Goal: Task Accomplishment & Management: Manage account settings

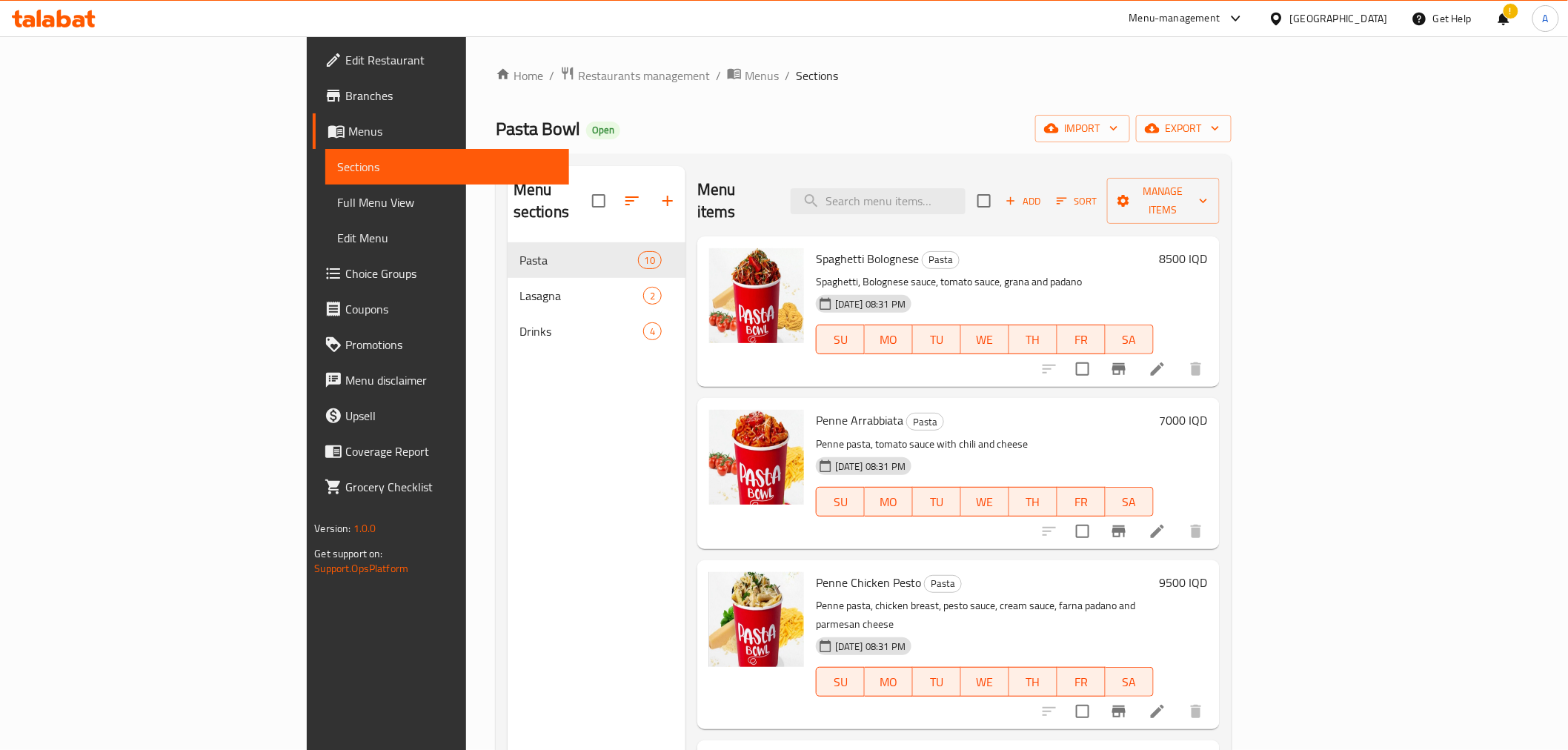
scroll to position [860, 0]
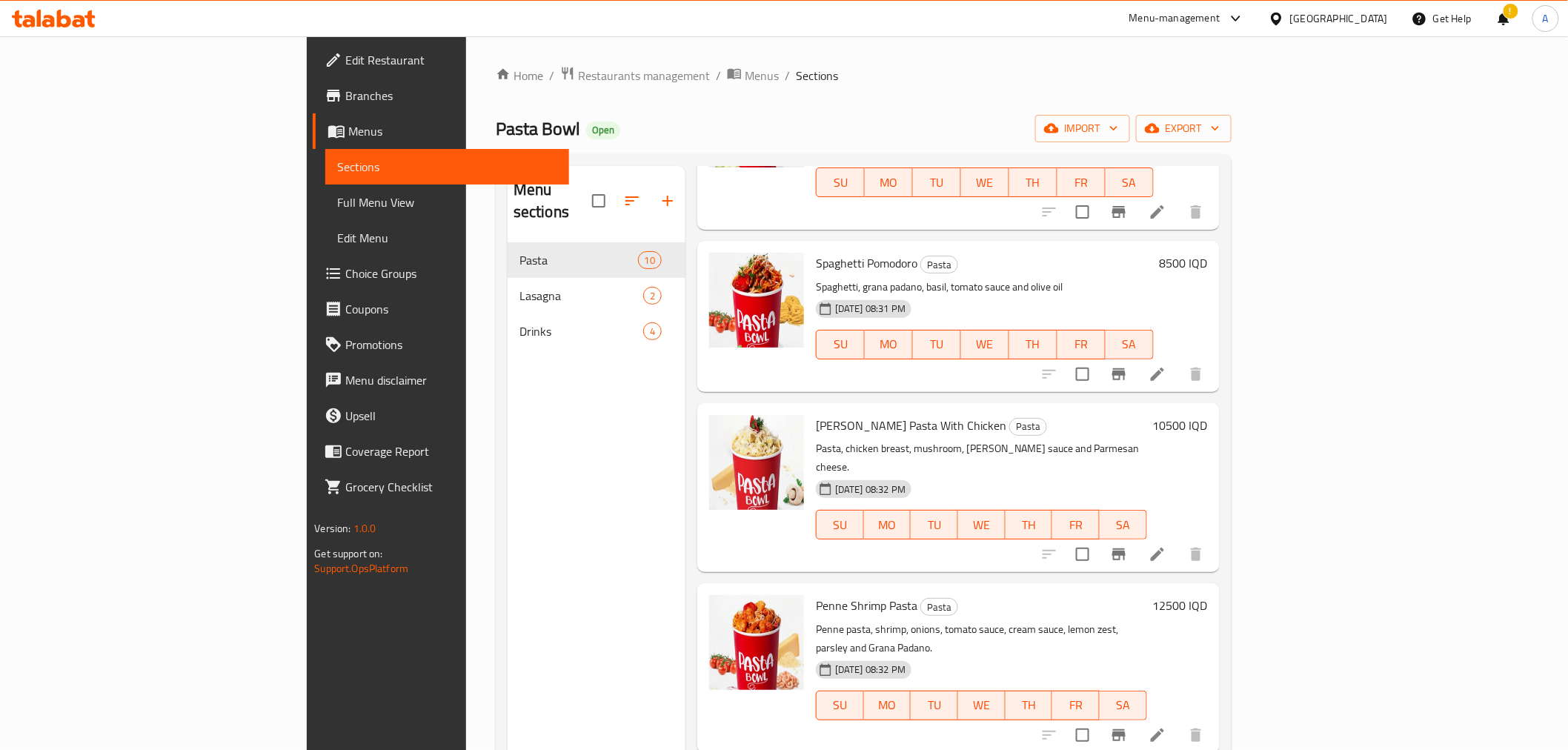
click at [496, 86] on div "Home / Restaurants management / Menus / Sections Pasta Bowl Open import export …" at bounding box center [864, 496] width 736 height 862
click at [578, 84] on span "Restaurants management" at bounding box center [644, 76] width 132 height 18
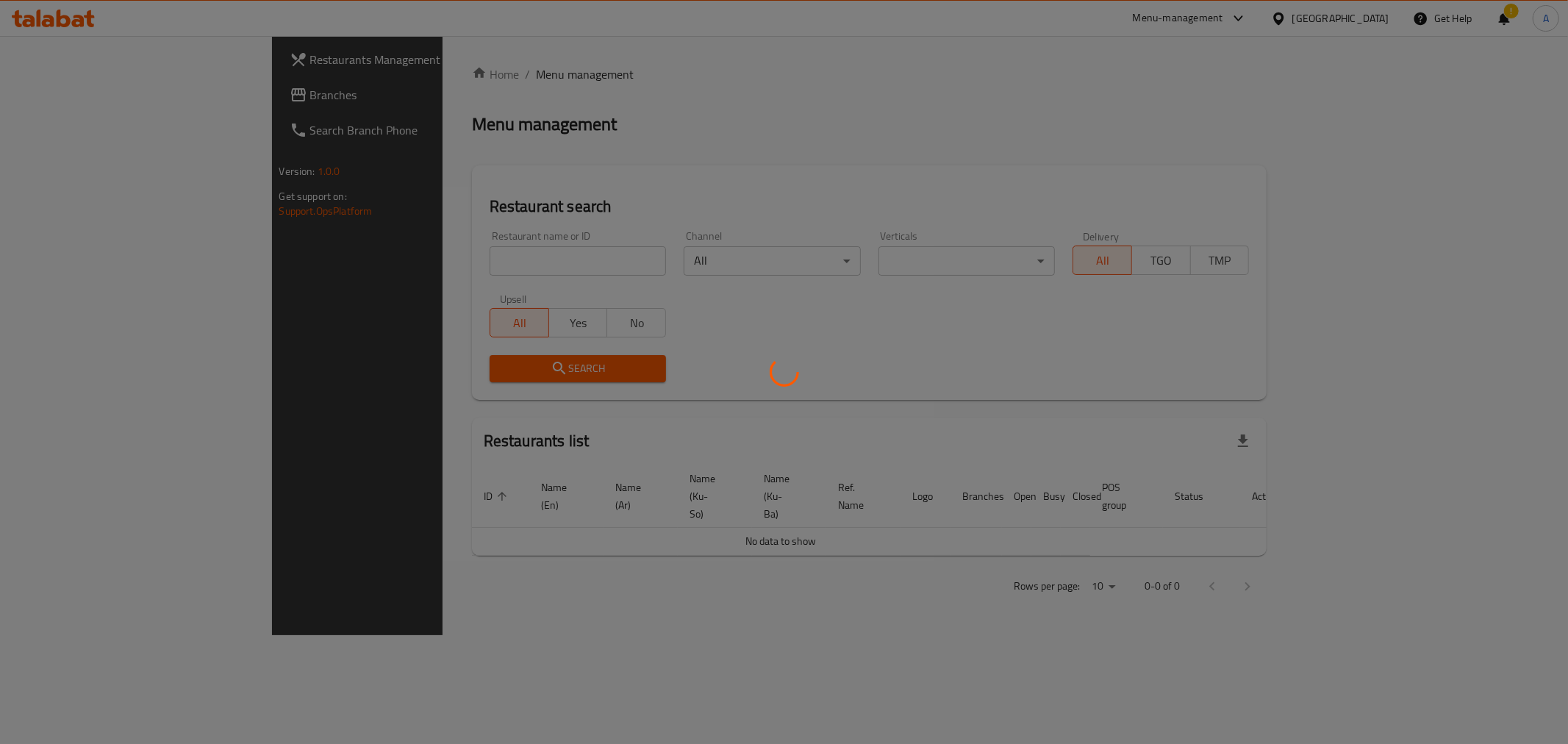
click at [378, 252] on div at bounding box center [784, 372] width 1568 height 744
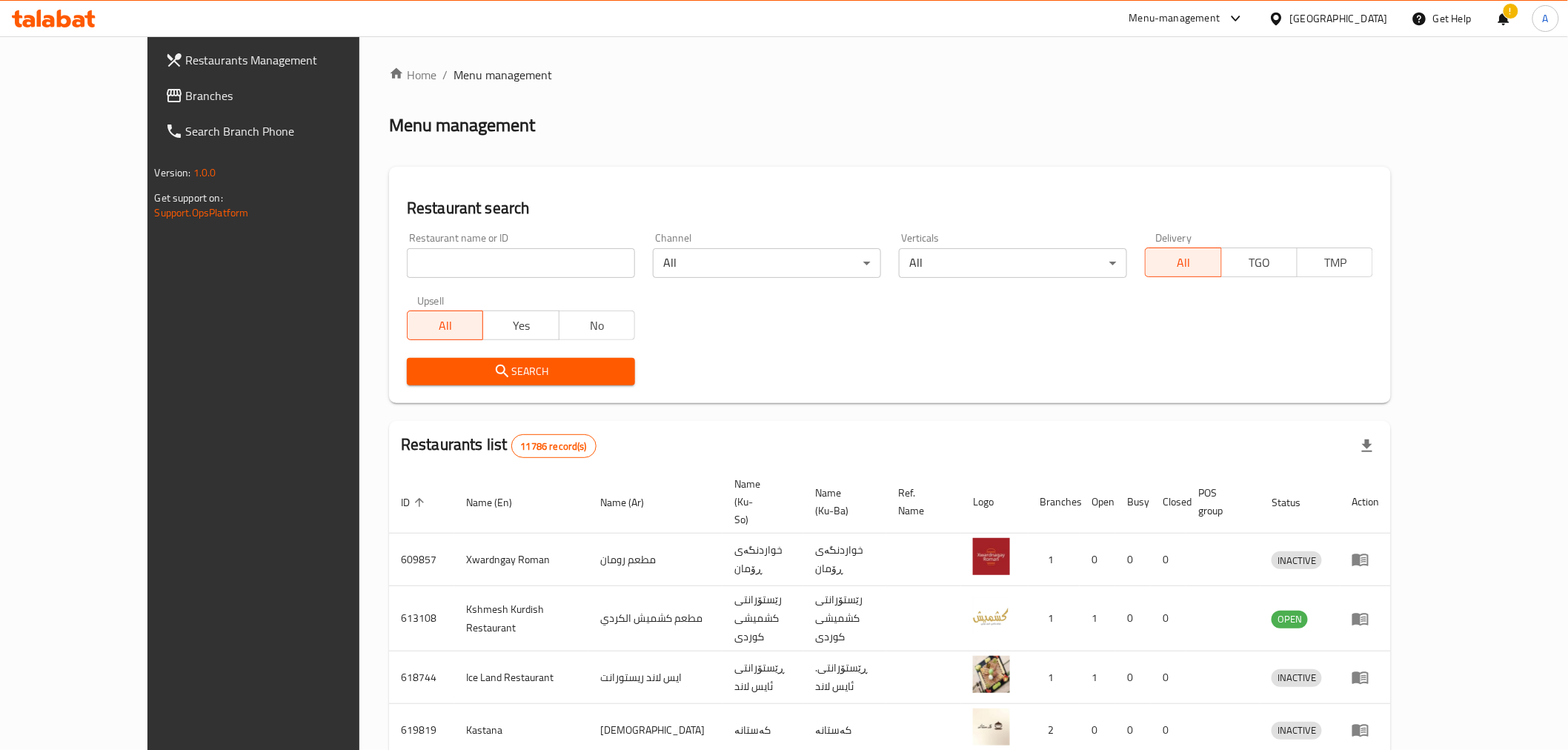
click at [407, 268] on input "search" at bounding box center [520, 263] width 228 height 30
paste input "671408"
type input "671408"
click button "Search" at bounding box center [520, 371] width 228 height 27
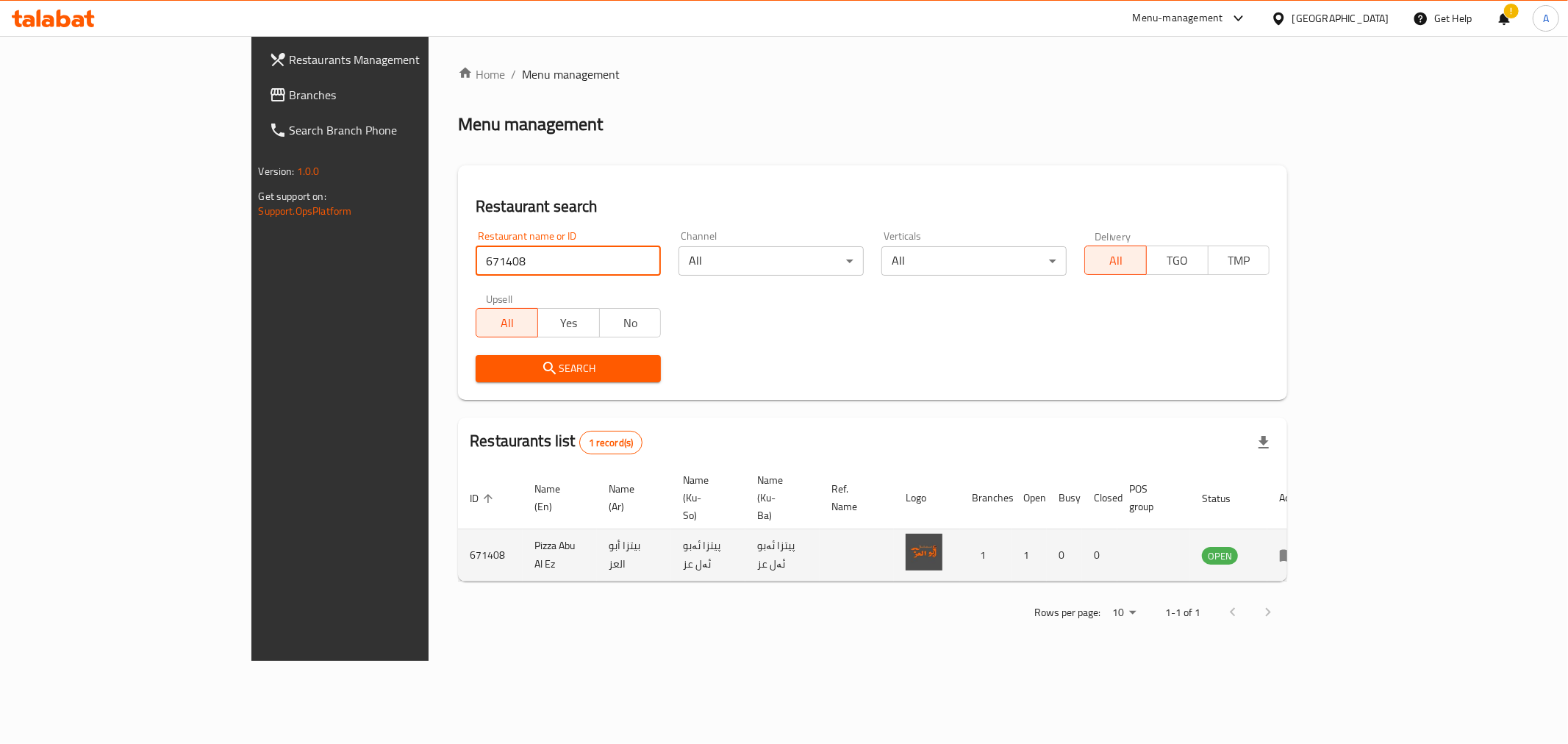
click at [1318, 529] on td "enhanced table" at bounding box center [1293, 555] width 51 height 52
click at [1296, 550] on icon "enhanced table" at bounding box center [1288, 556] width 17 height 12
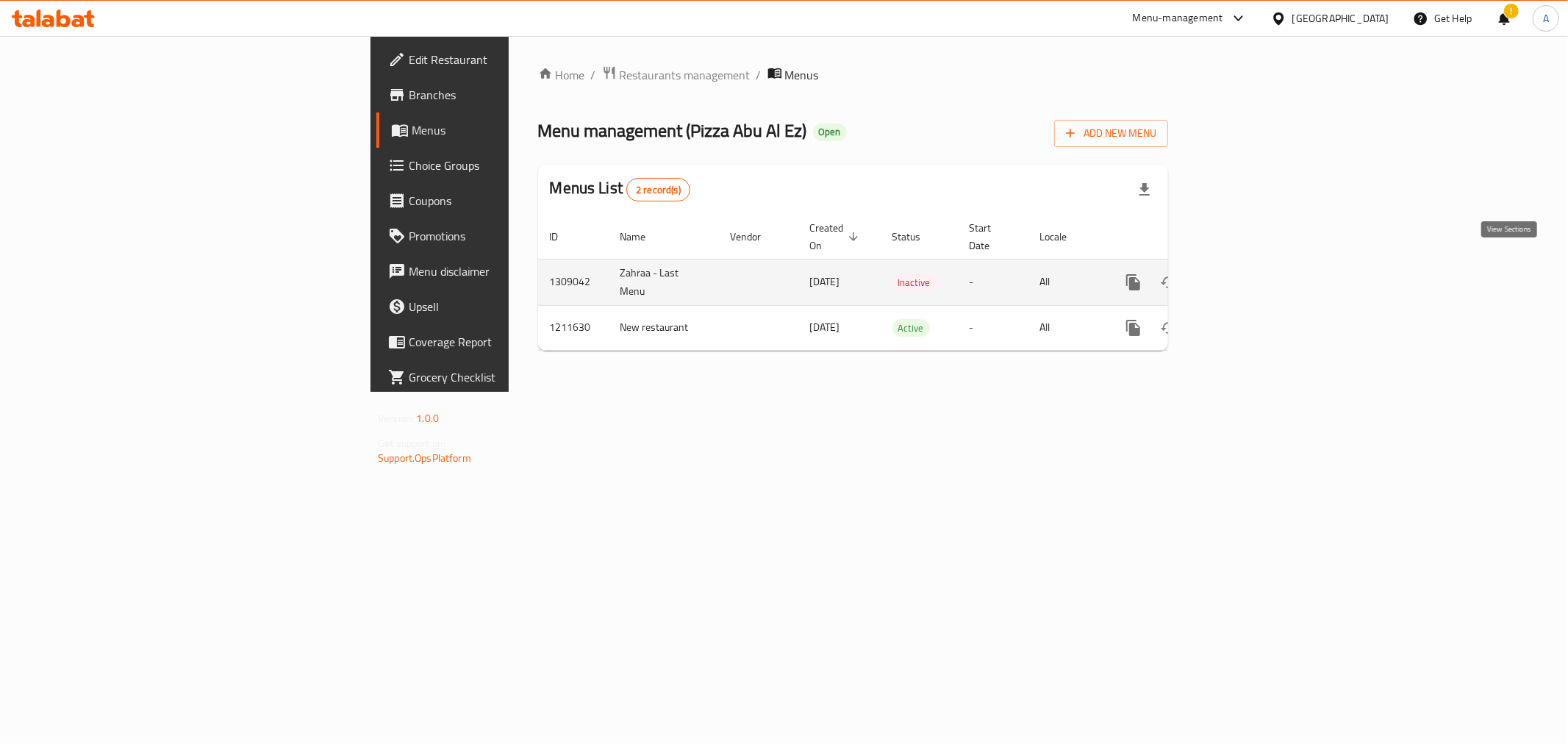
click at [1248, 273] on icon "enhanced table" at bounding box center [1240, 282] width 17 height 17
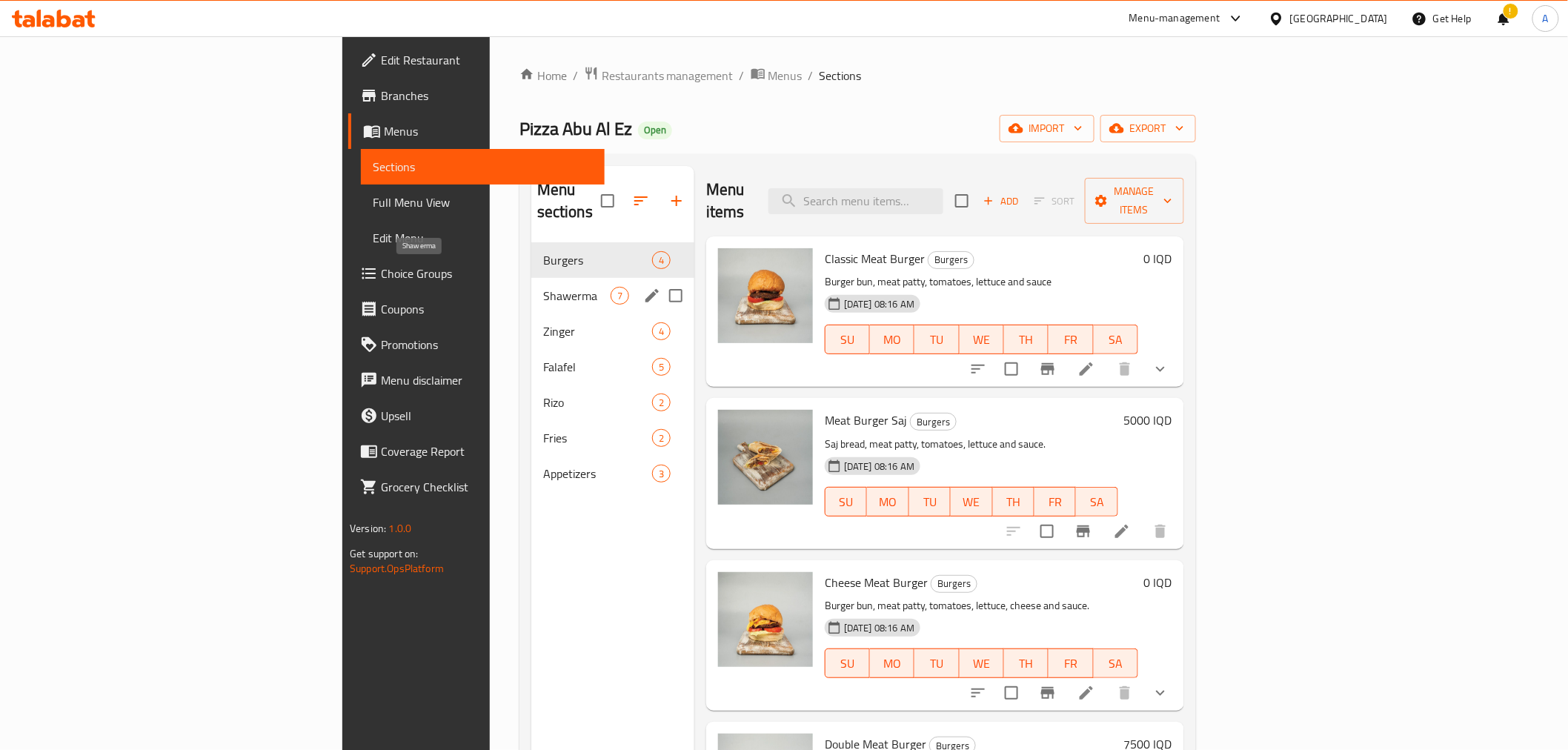
click at [543, 287] on span "Shawerma" at bounding box center [577, 296] width 68 height 18
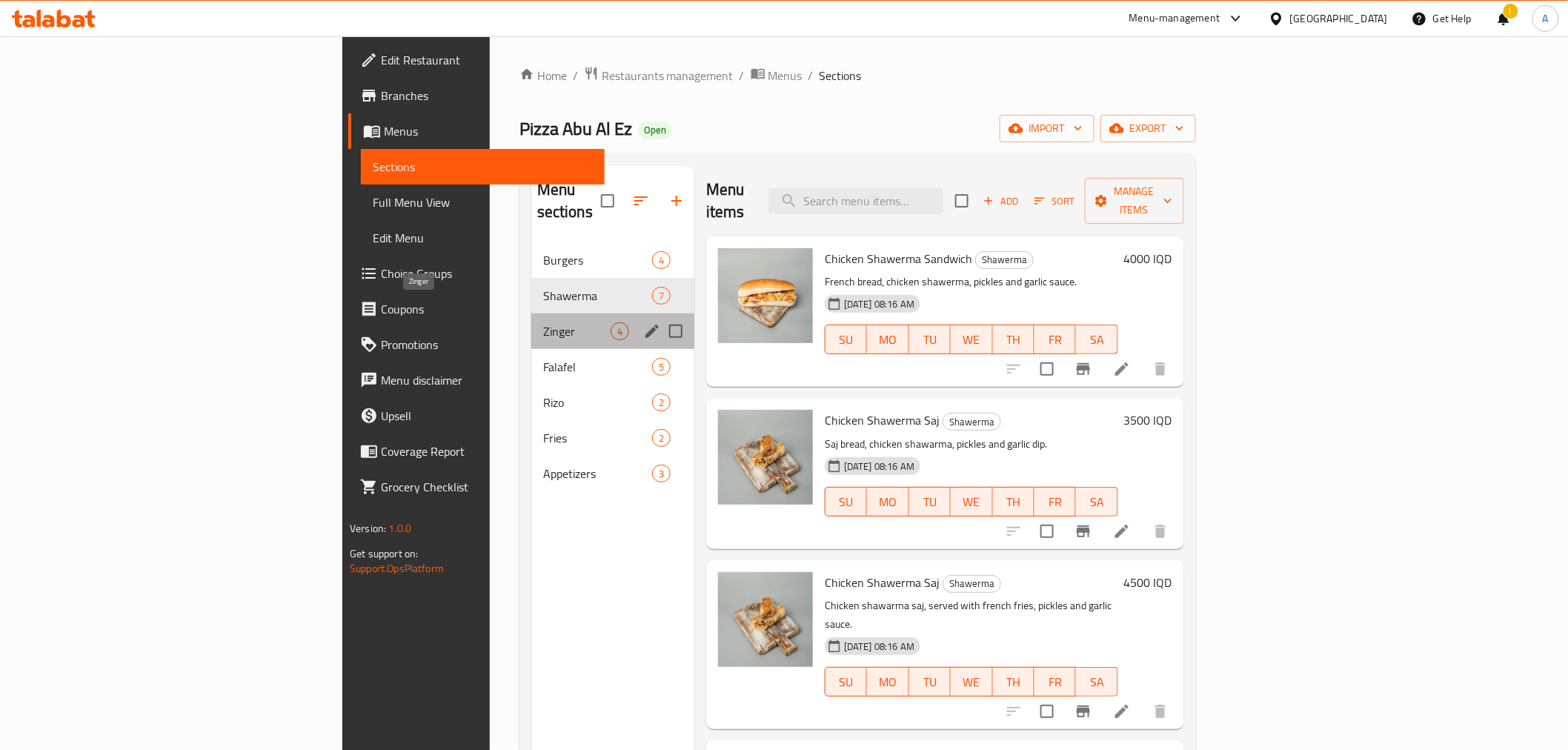
click at [543, 322] on span "Zinger" at bounding box center [577, 331] width 68 height 18
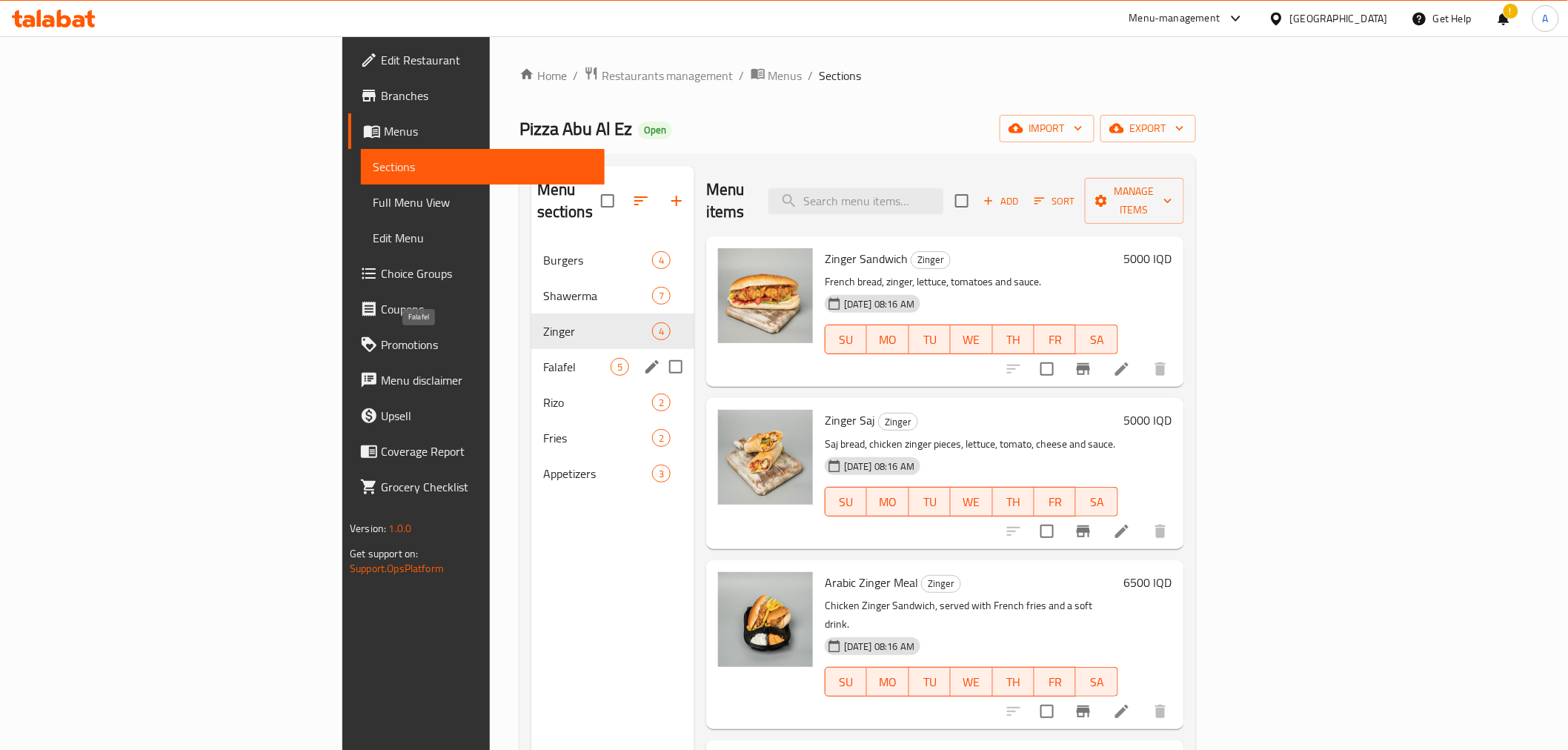
click at [543, 357] on span "Falafel" at bounding box center [577, 366] width 68 height 18
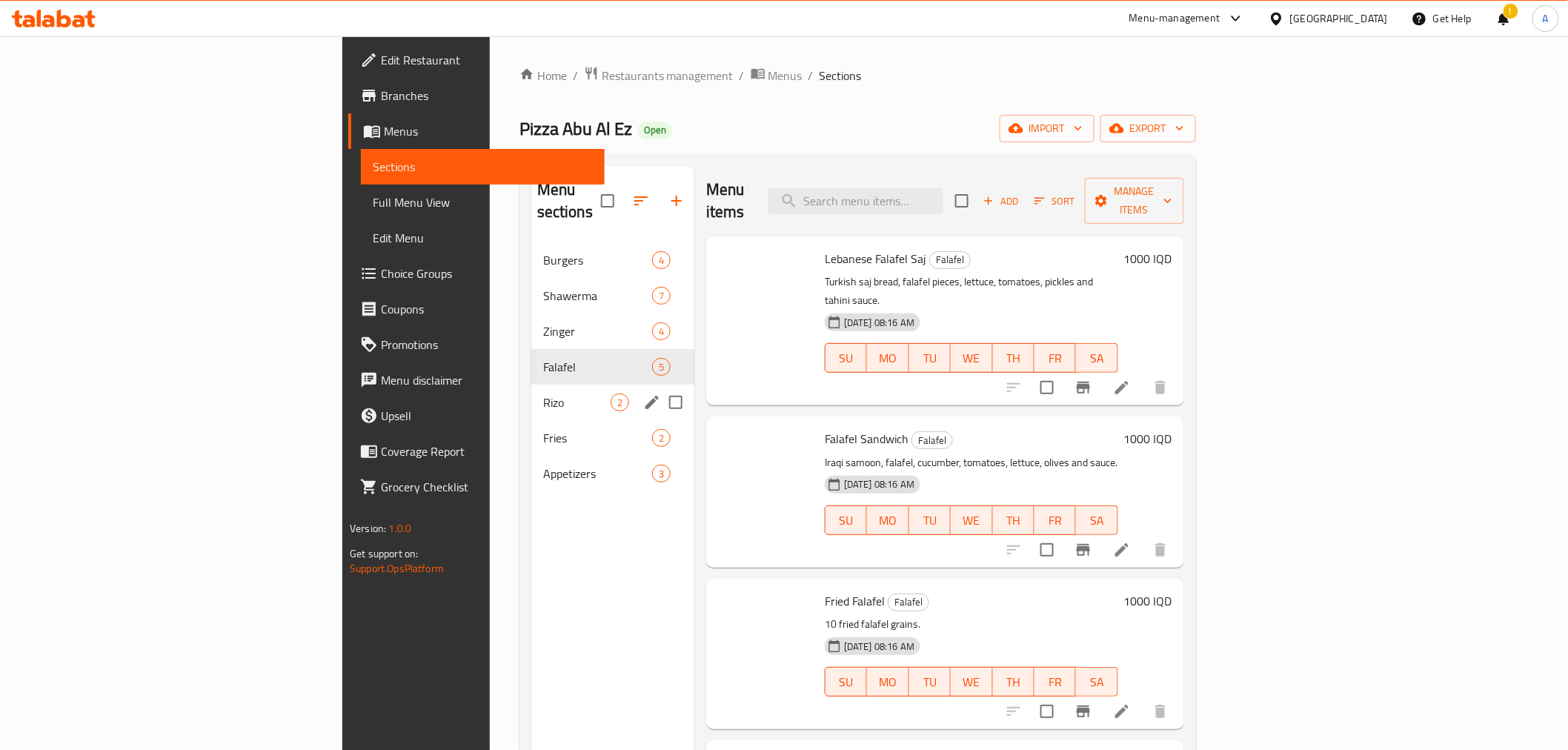
click at [531, 389] on div "Rizo 2" at bounding box center [612, 402] width 163 height 35
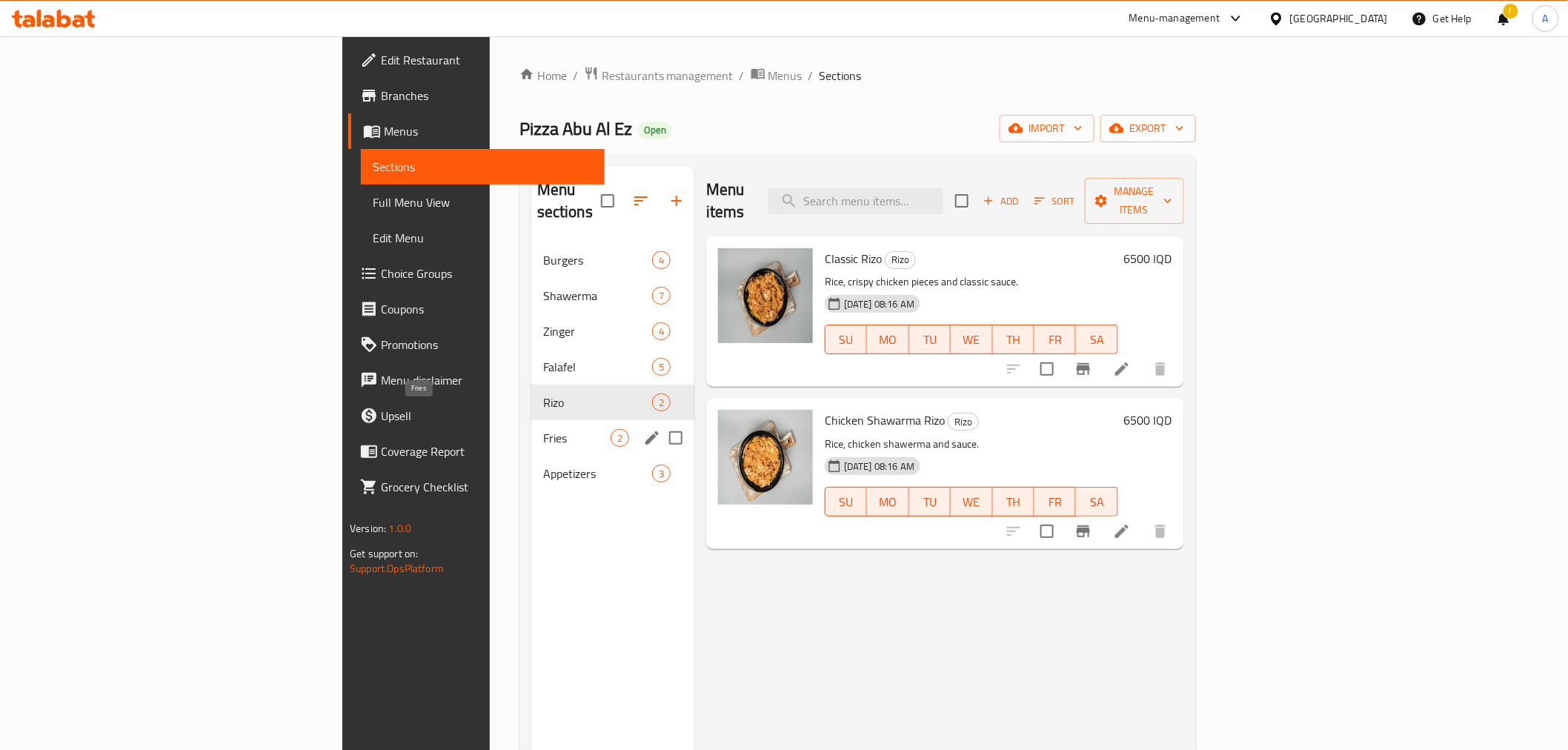
click at [543, 429] on span "Fries" at bounding box center [577, 438] width 68 height 18
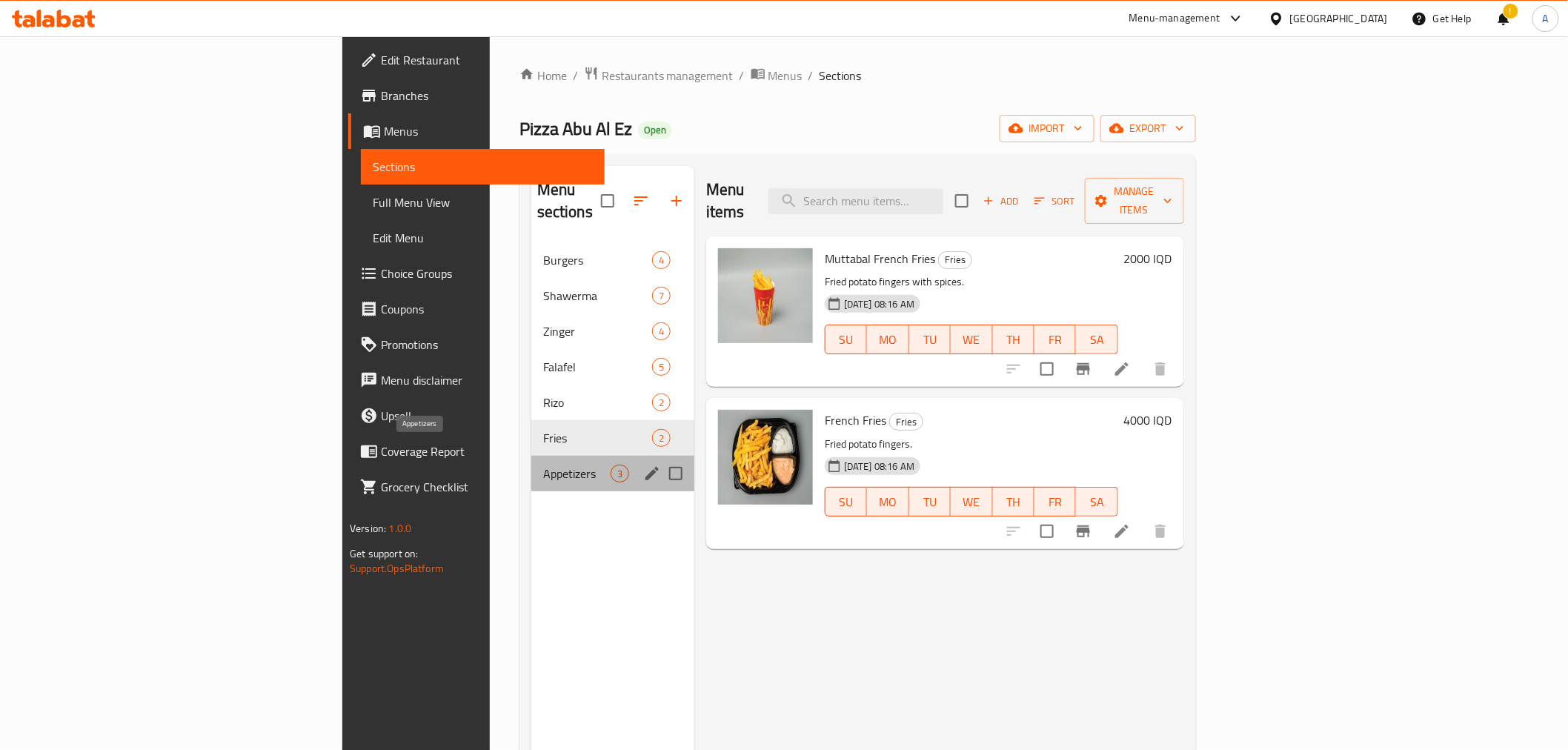
click at [543, 465] on span "Appetizers" at bounding box center [577, 474] width 68 height 18
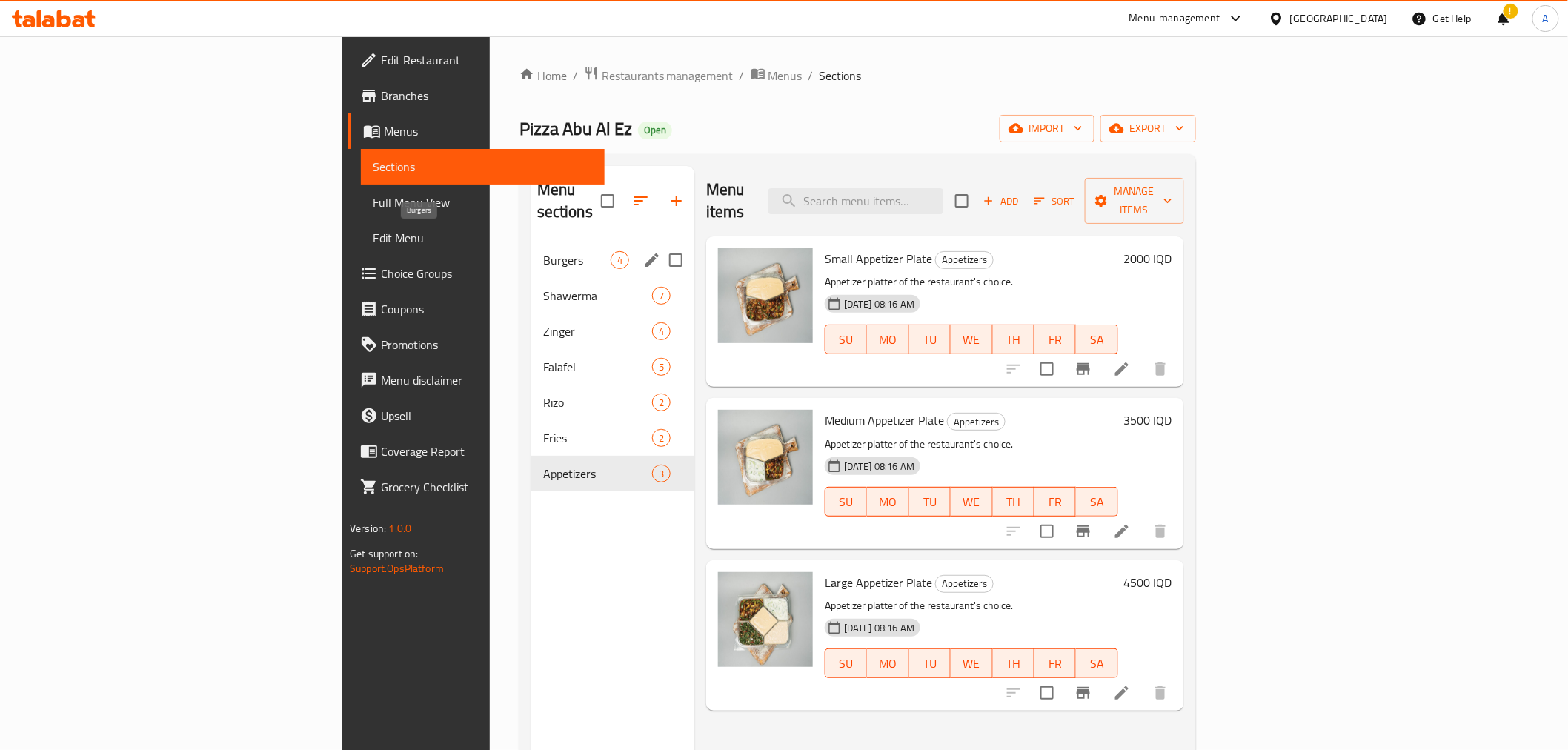
click at [543, 251] on span "Burgers" at bounding box center [577, 260] width 68 height 18
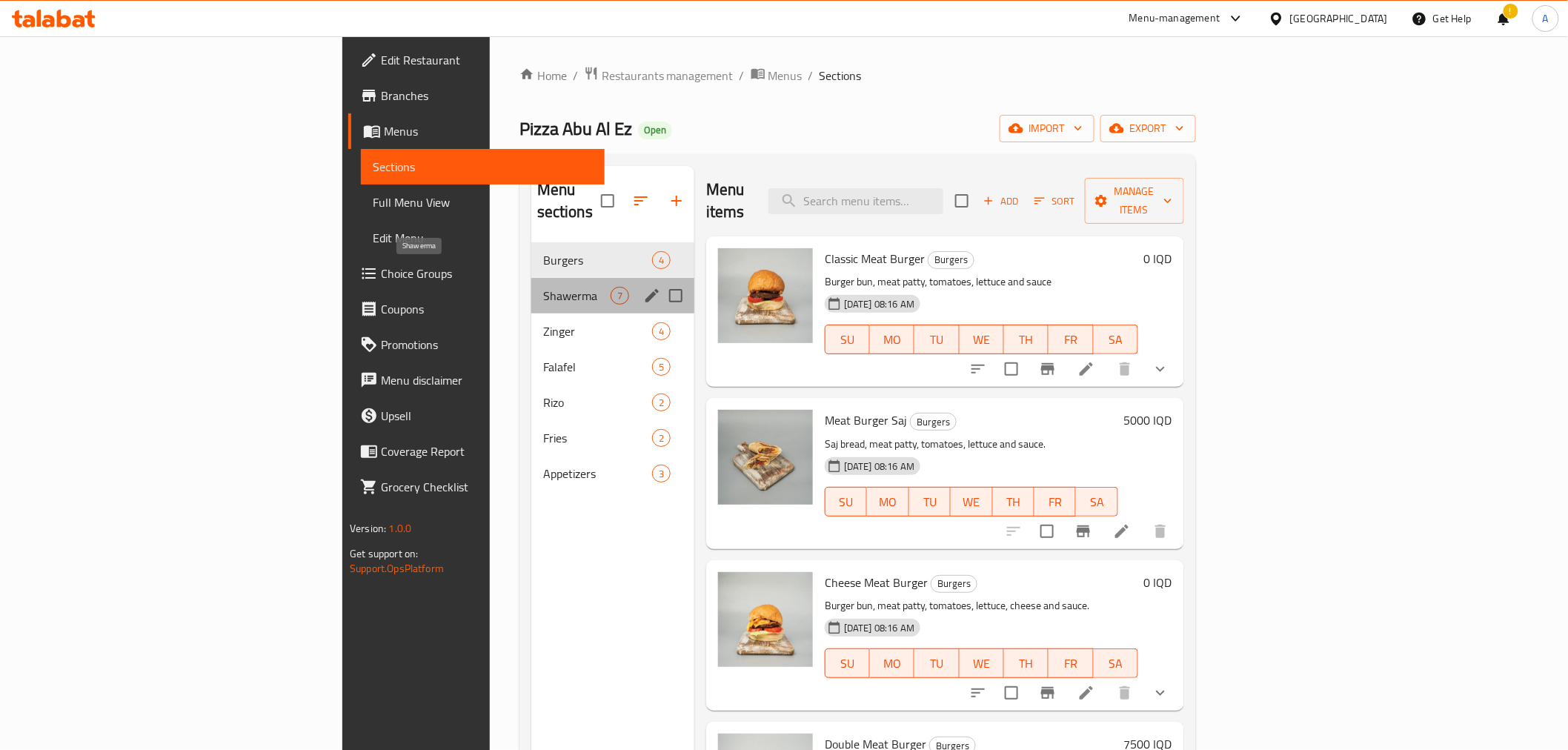
click at [543, 287] on span "Shawerma" at bounding box center [577, 296] width 68 height 18
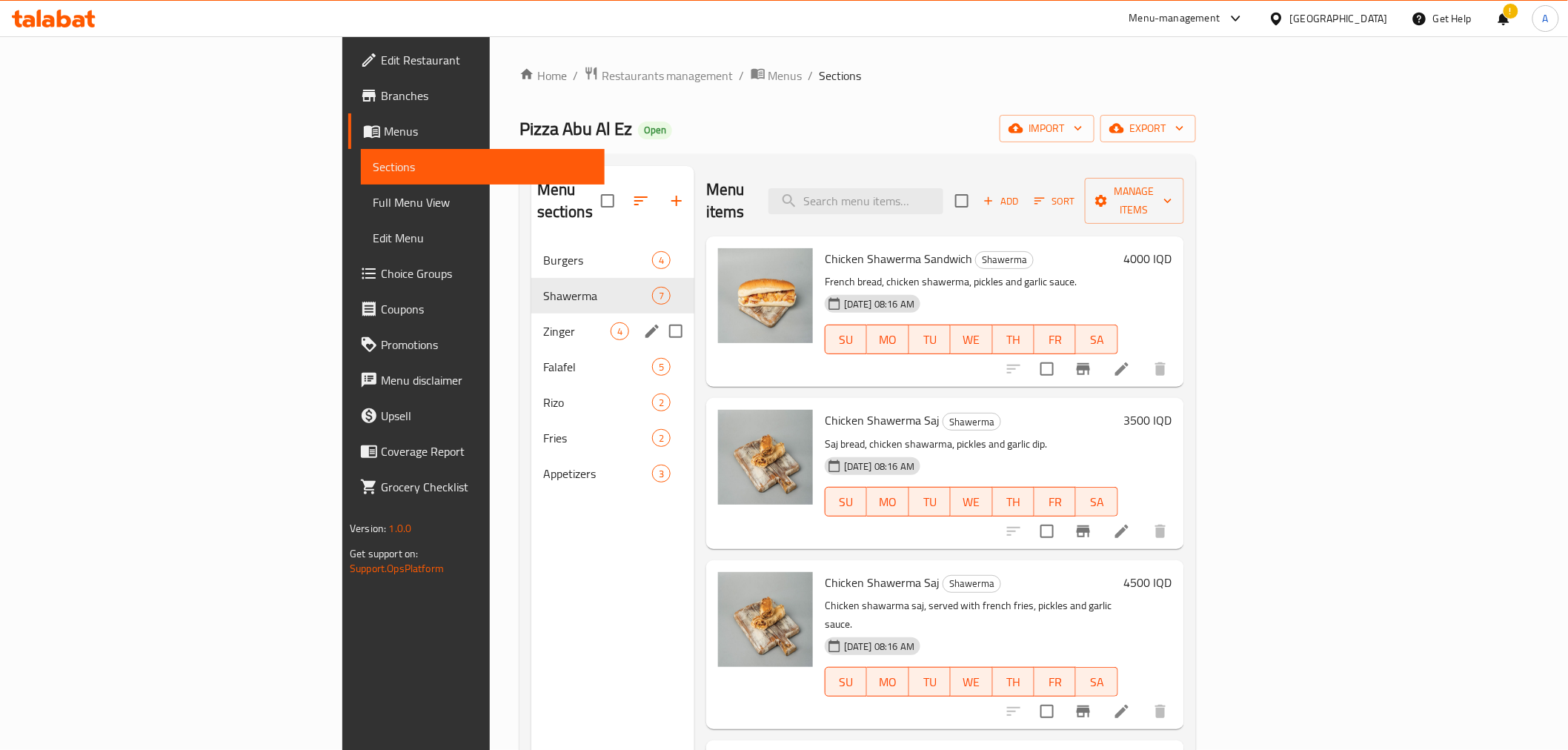
click at [531, 319] on div "Zinger 4" at bounding box center [612, 331] width 163 height 35
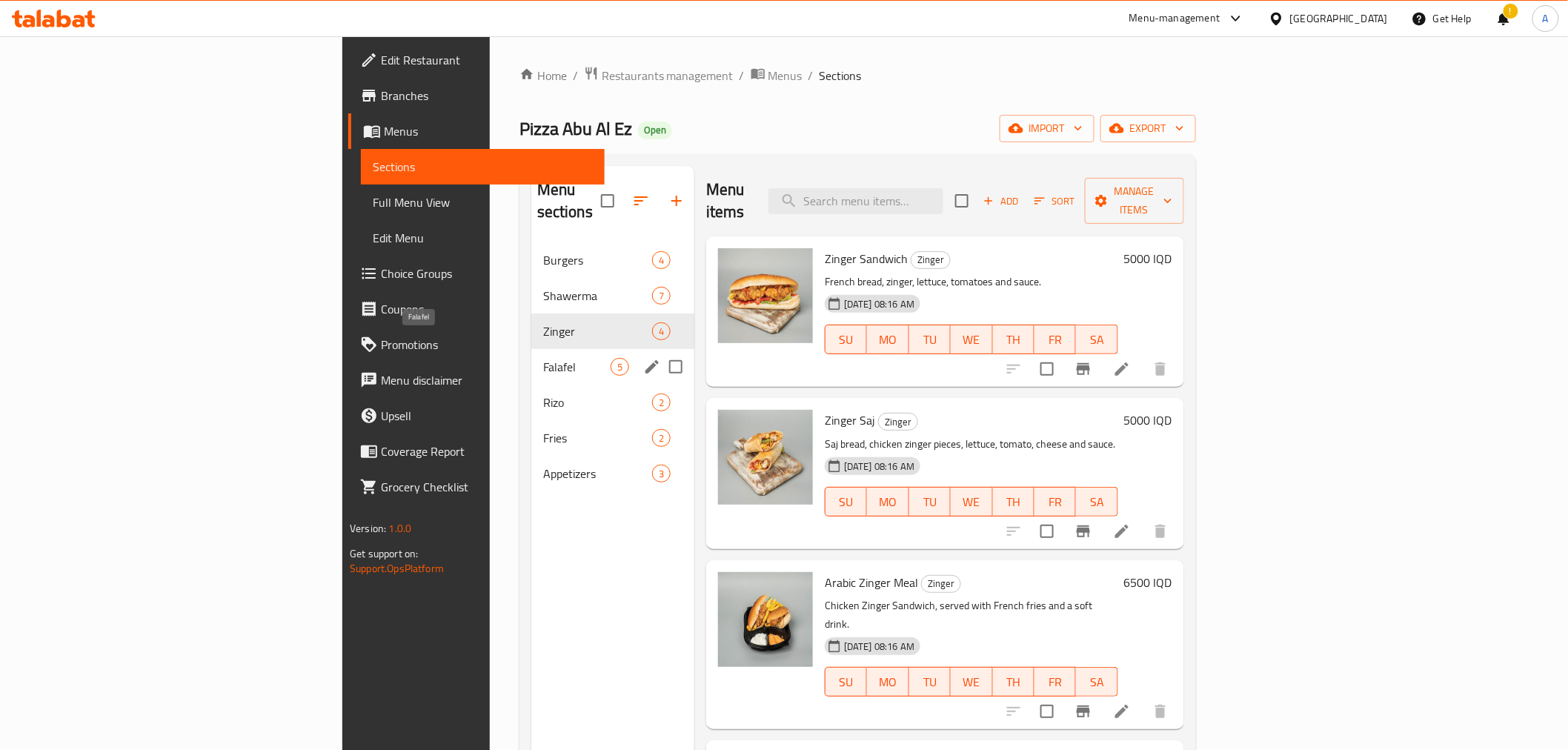
click at [543, 357] on span "Falafel" at bounding box center [577, 366] width 68 height 18
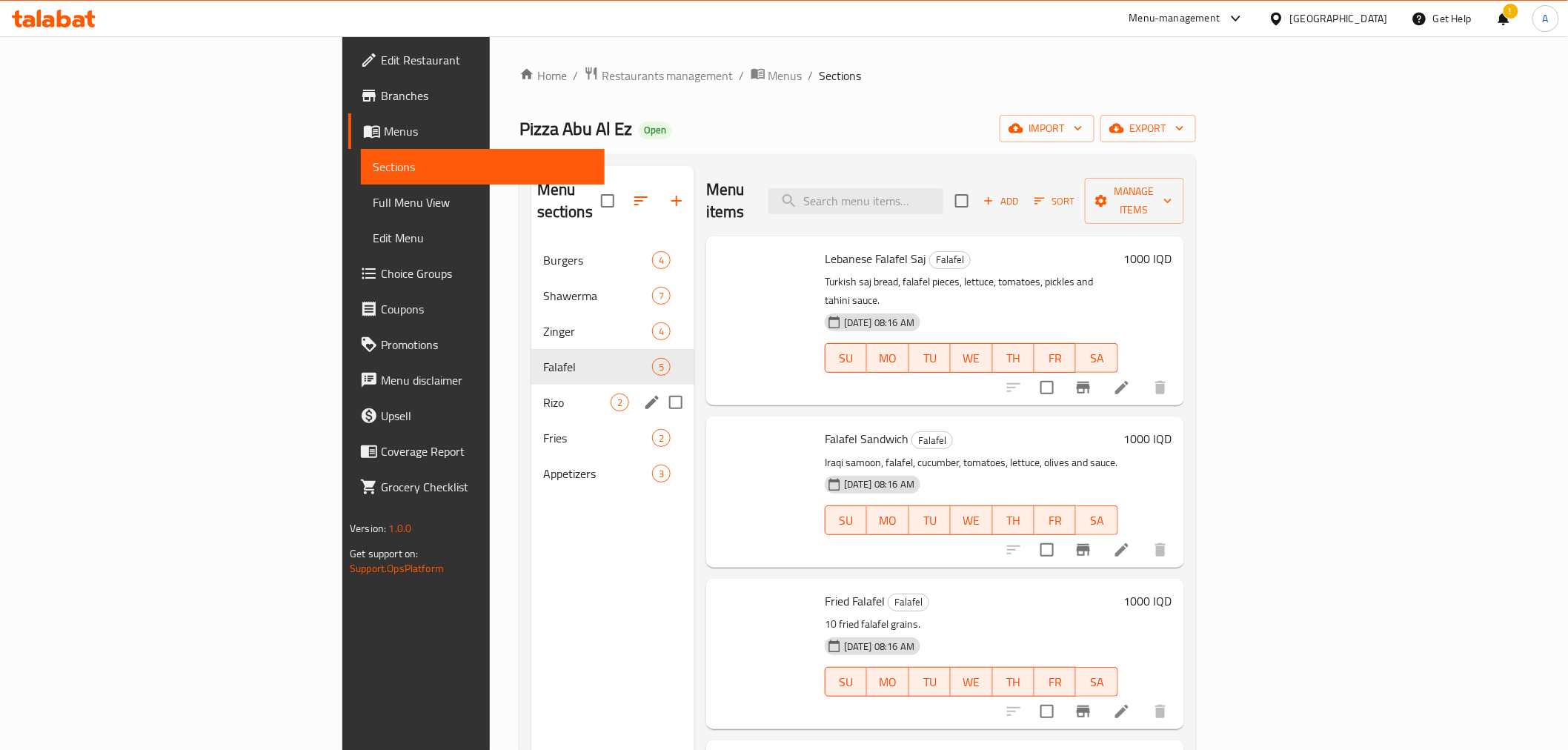
click at [543, 393] on span "Rizo" at bounding box center [577, 402] width 68 height 18
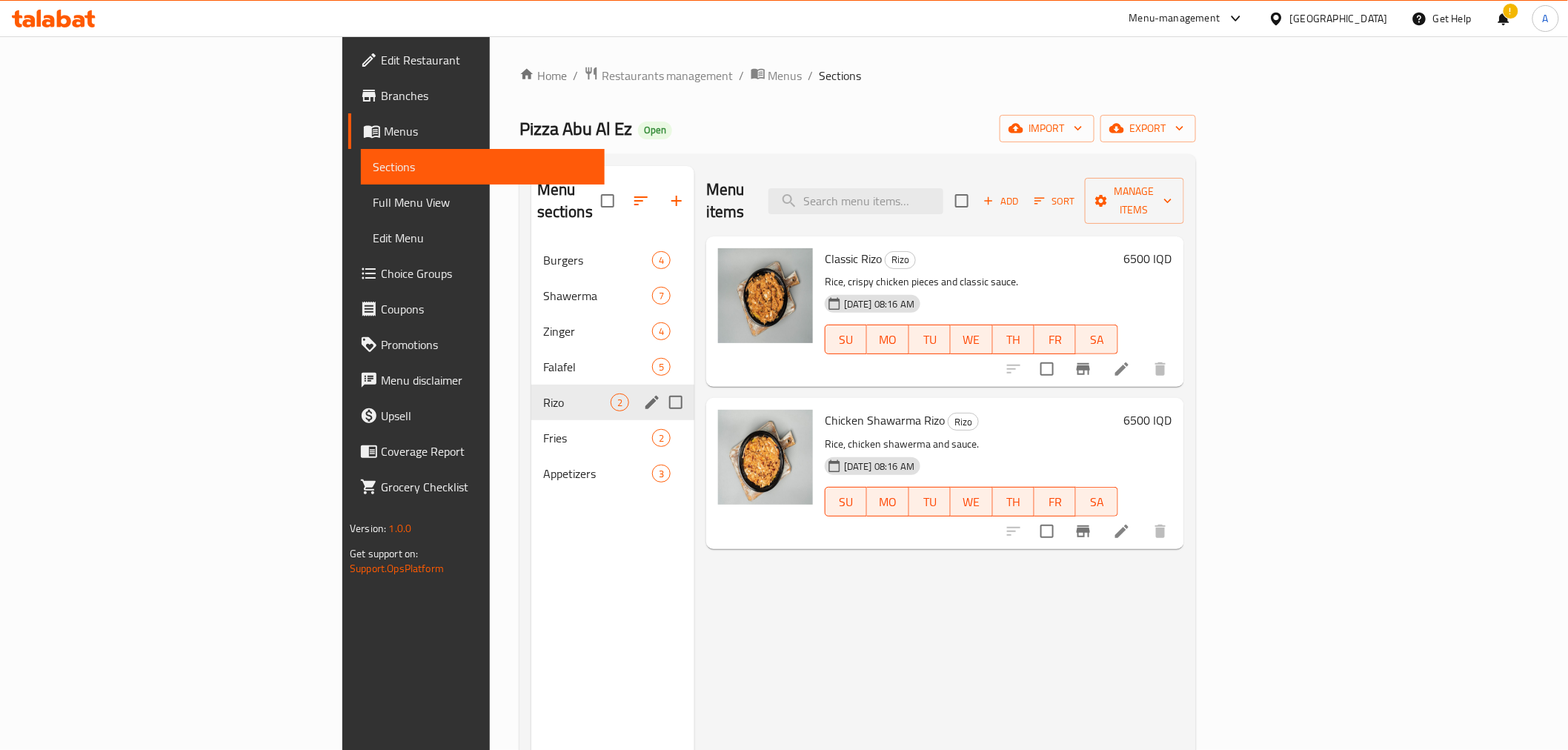
click at [543, 429] on span "Fries" at bounding box center [598, 438] width 109 height 18
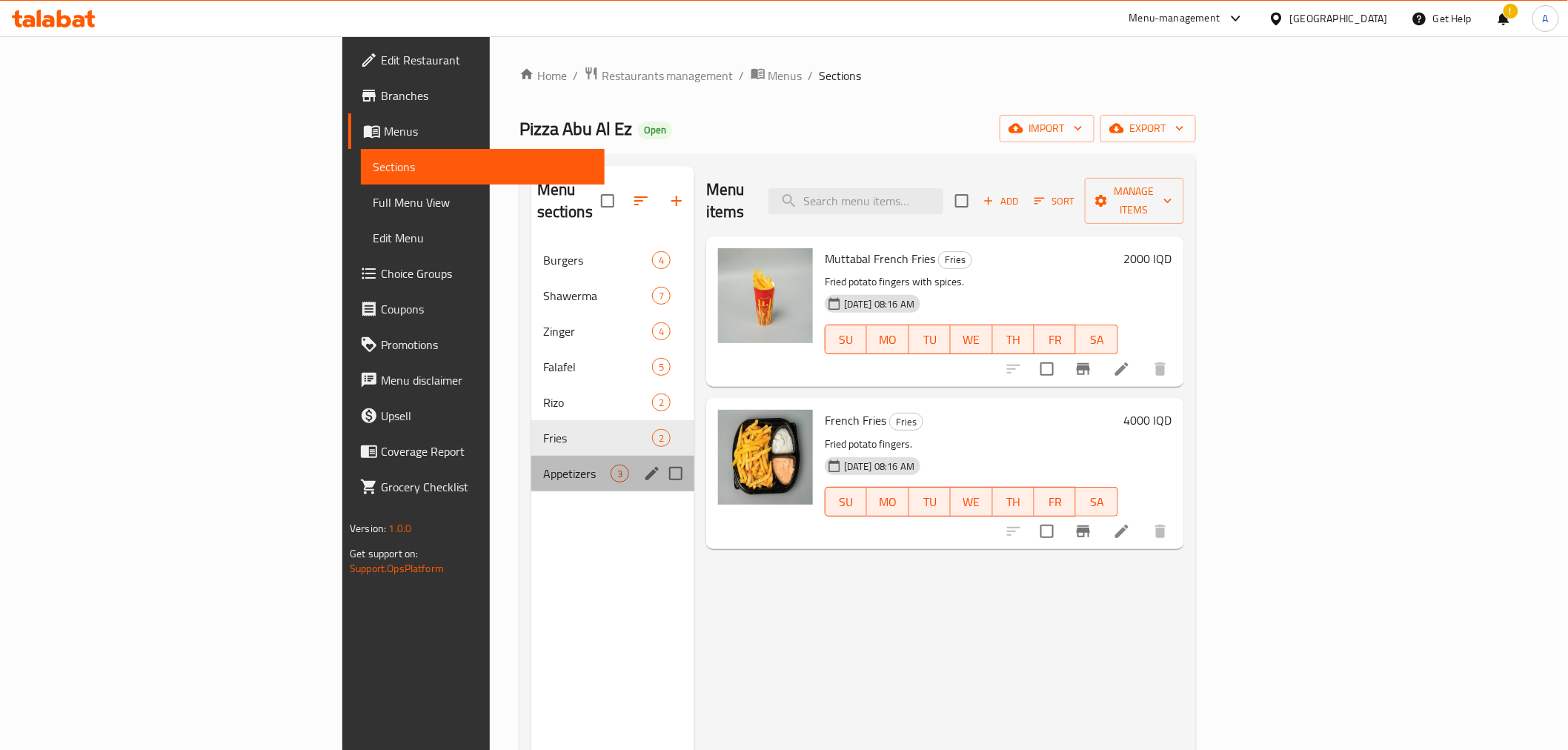
click at [531, 456] on div "Appetizers 3" at bounding box center [612, 474] width 163 height 35
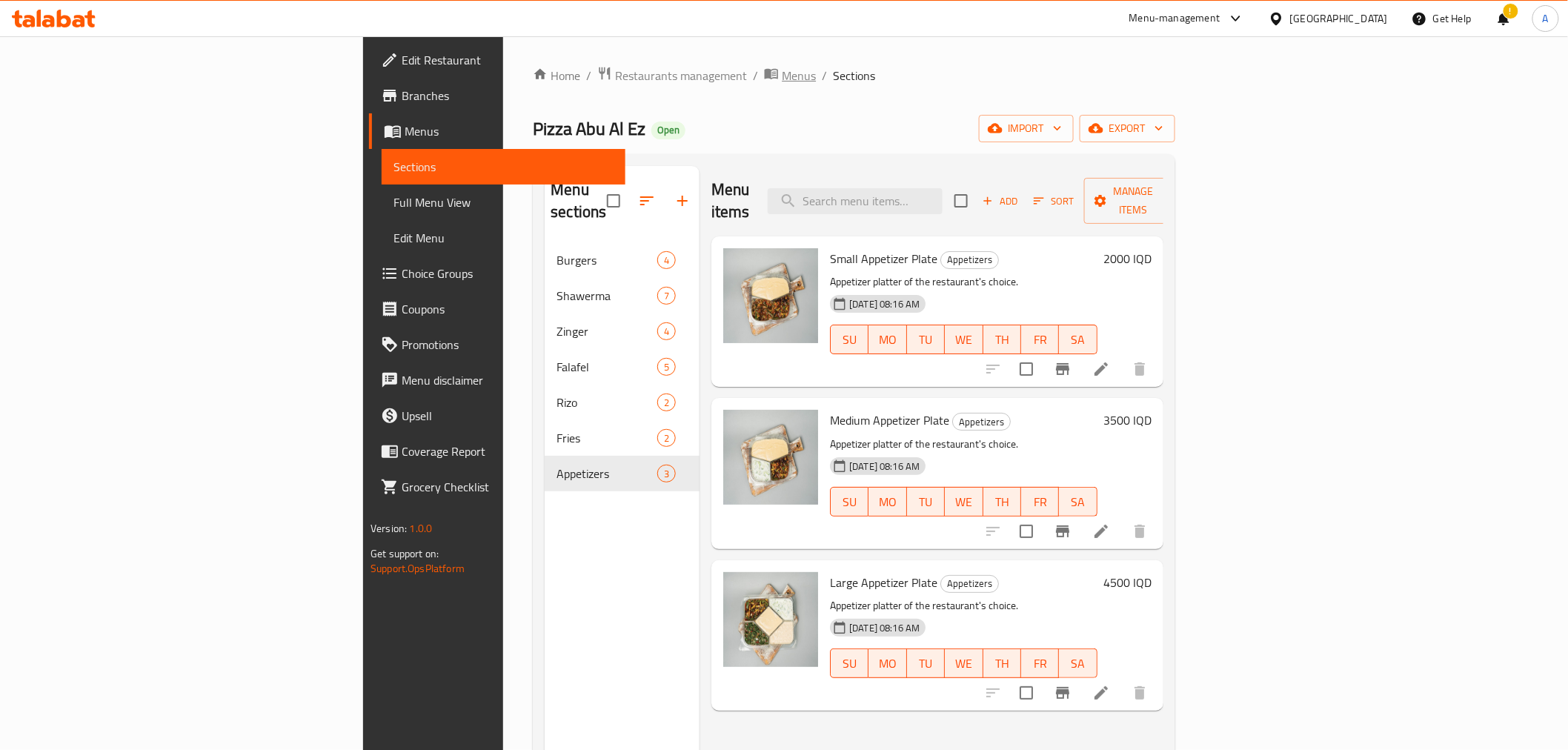
click at [782, 70] on span "Menus" at bounding box center [799, 76] width 34 height 18
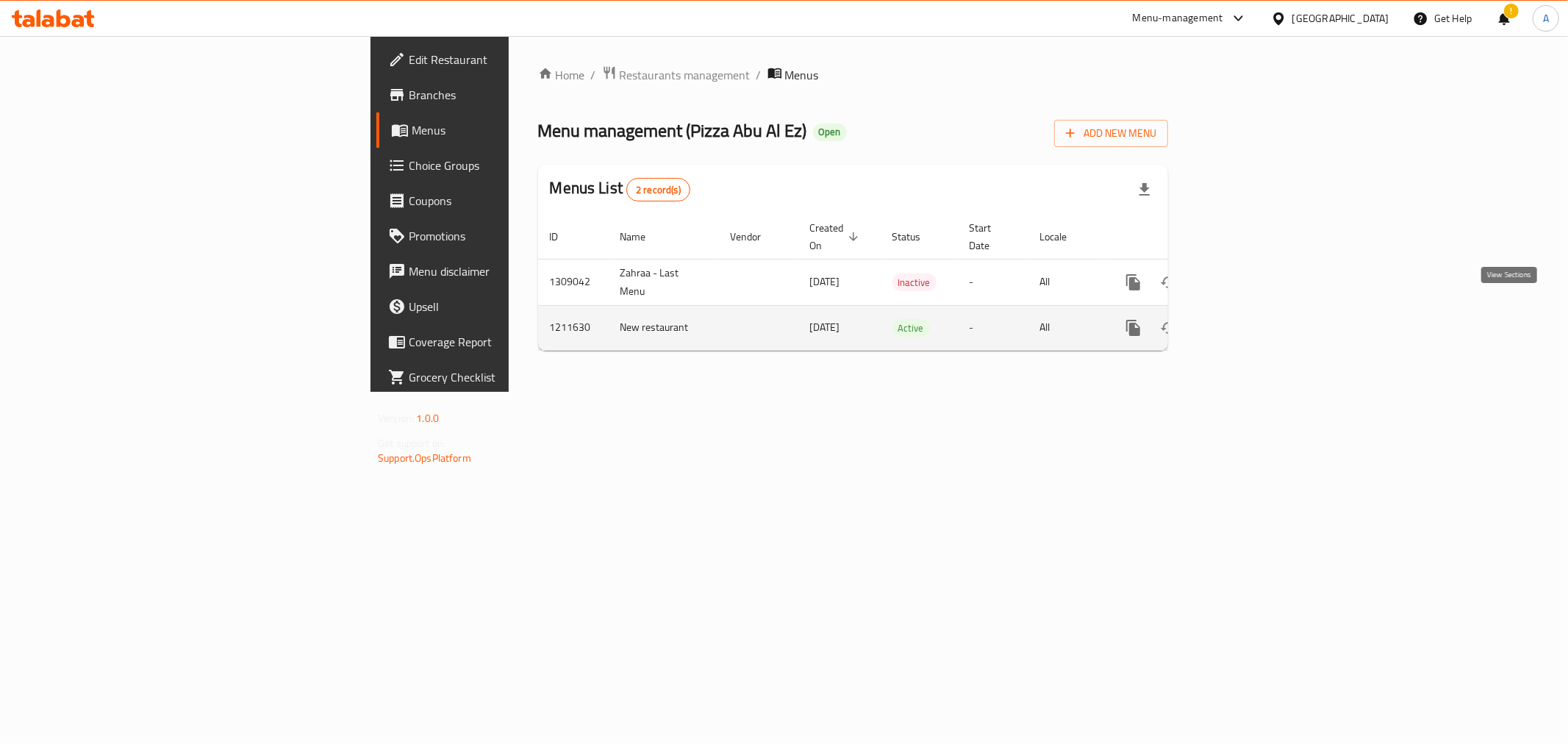
click at [1257, 310] on link "enhanced table" at bounding box center [1240, 327] width 35 height 35
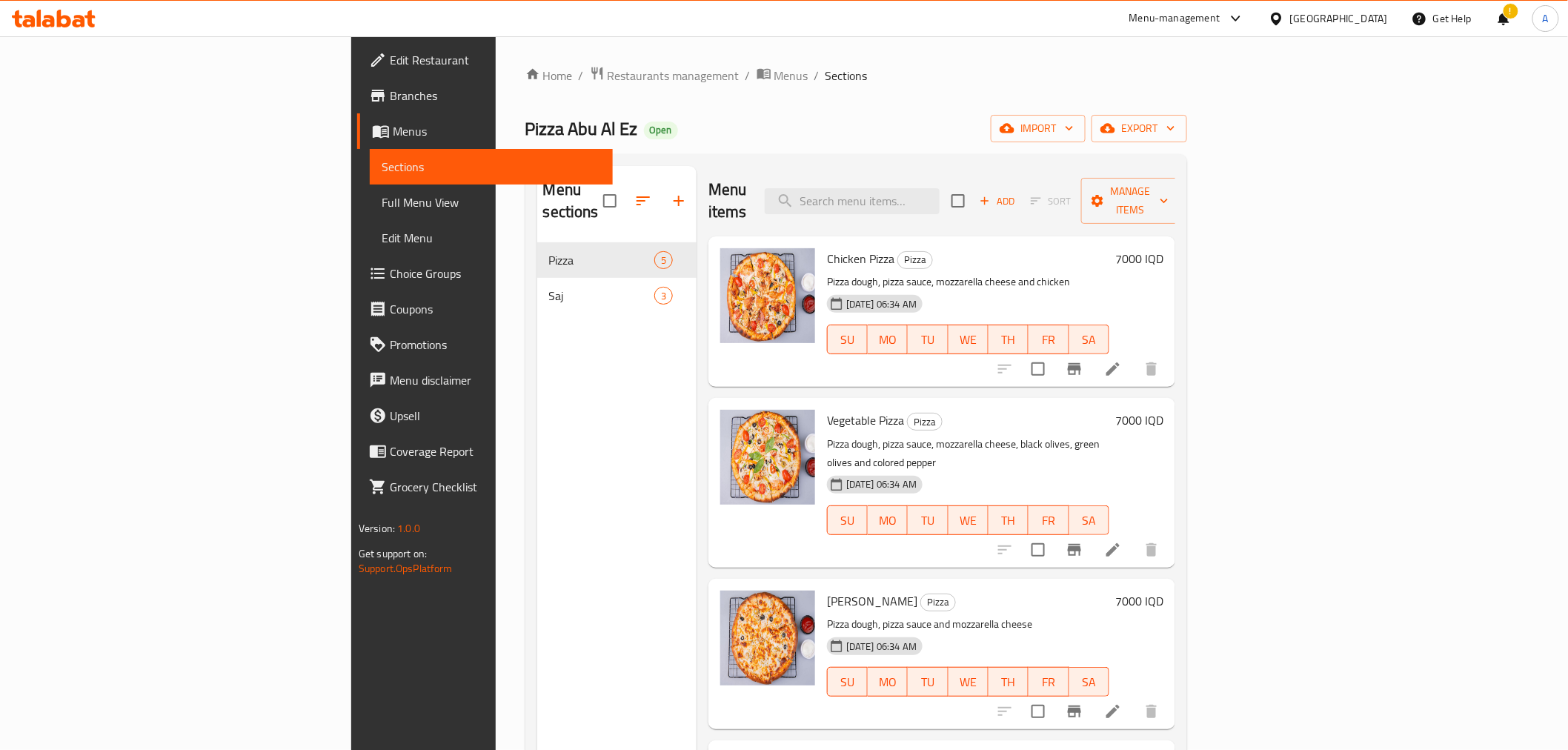
click at [566, 56] on div "Home / Restaurants management / Menus / Sections Pizza Abu Al Ez Open import ex…" at bounding box center [856, 496] width 721 height 921
click at [774, 70] on span "Menus" at bounding box center [791, 76] width 34 height 18
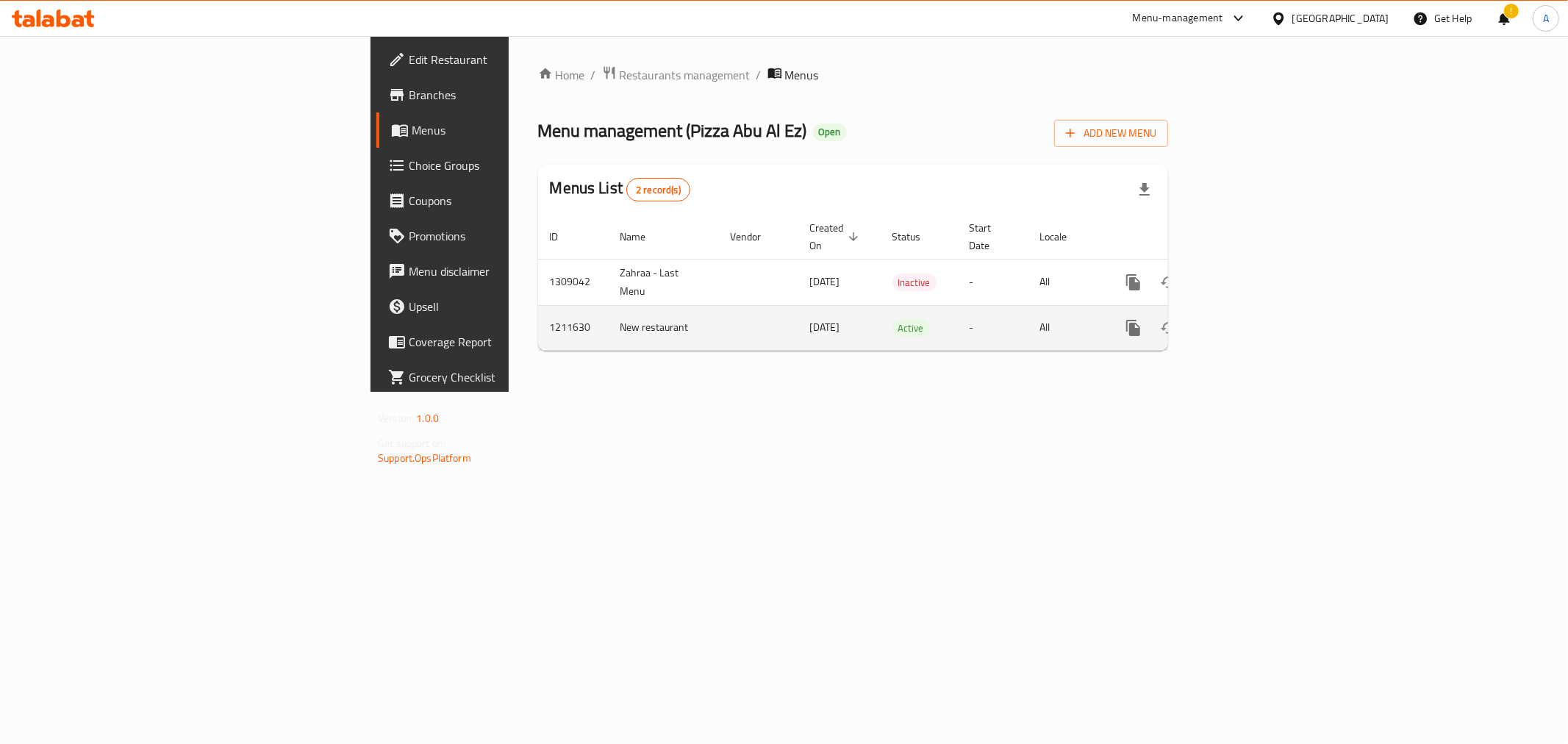
click at [810, 318] on span "[DATE]" at bounding box center [825, 327] width 31 height 19
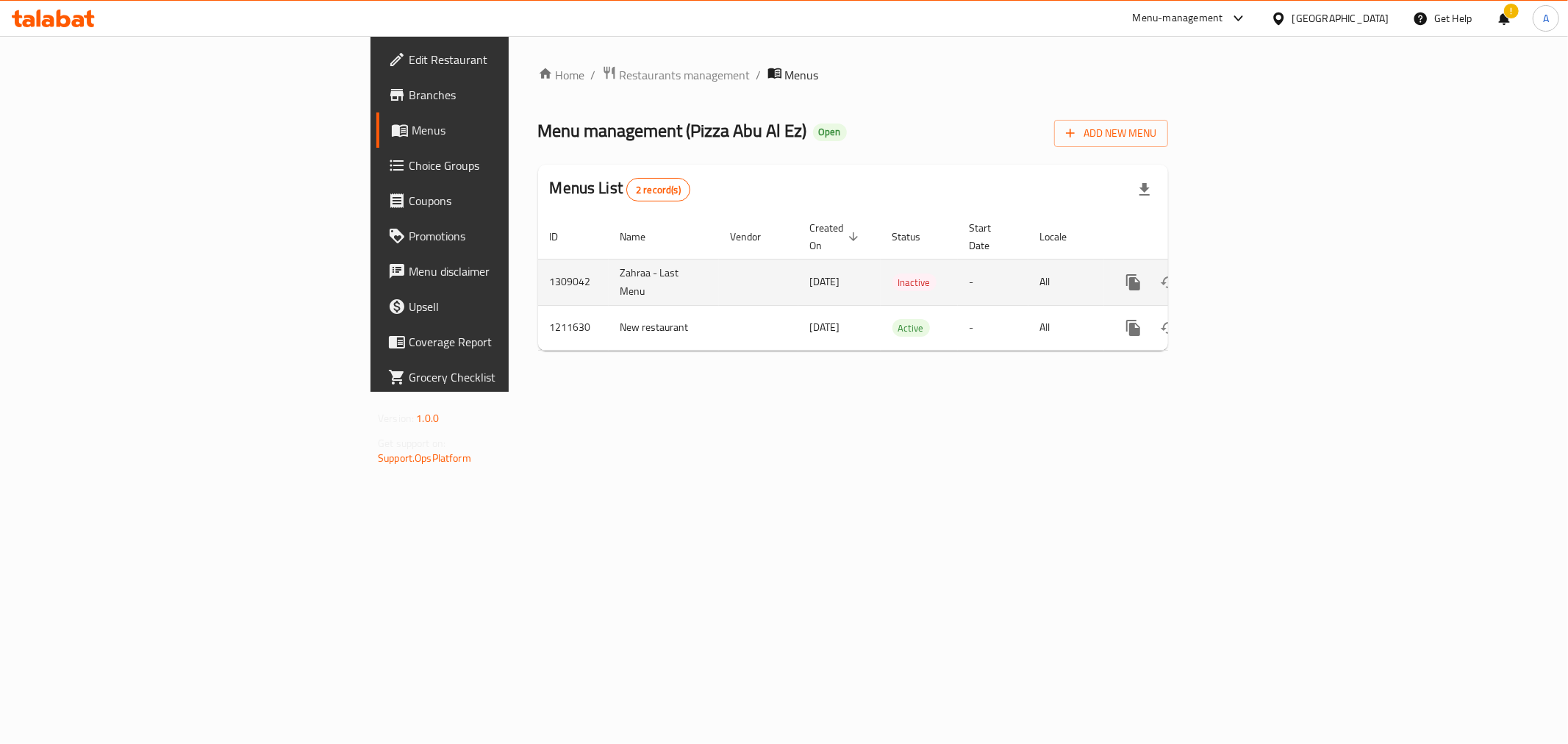
click at [810, 272] on span "[DATE]" at bounding box center [825, 281] width 31 height 19
click at [719, 284] on td "enhanced table" at bounding box center [758, 281] width 79 height 46
click at [810, 273] on span "[DATE]" at bounding box center [825, 281] width 31 height 19
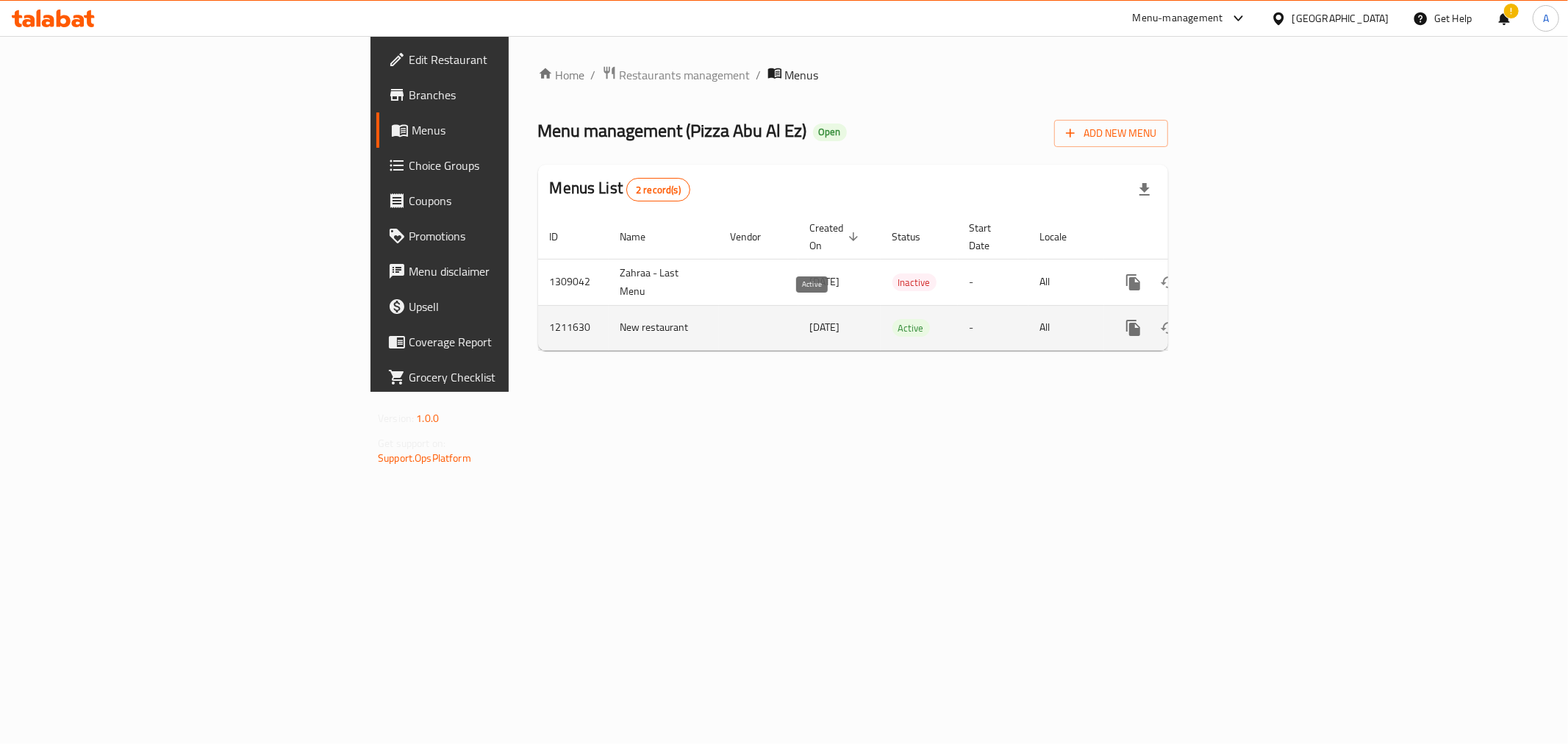
click at [893, 320] on span "Active" at bounding box center [911, 327] width 38 height 17
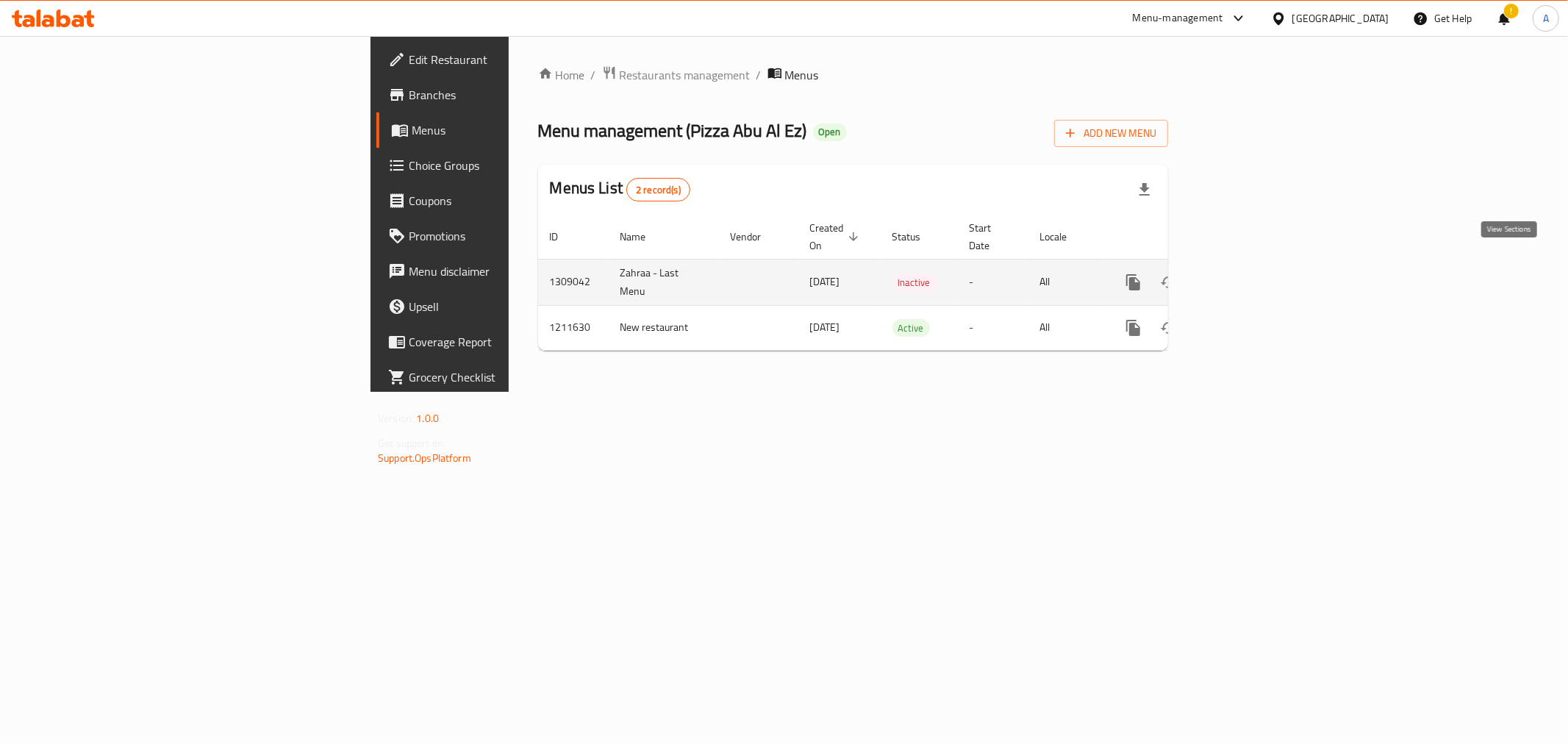
click at [1257, 266] on link "enhanced table" at bounding box center [1240, 282] width 35 height 35
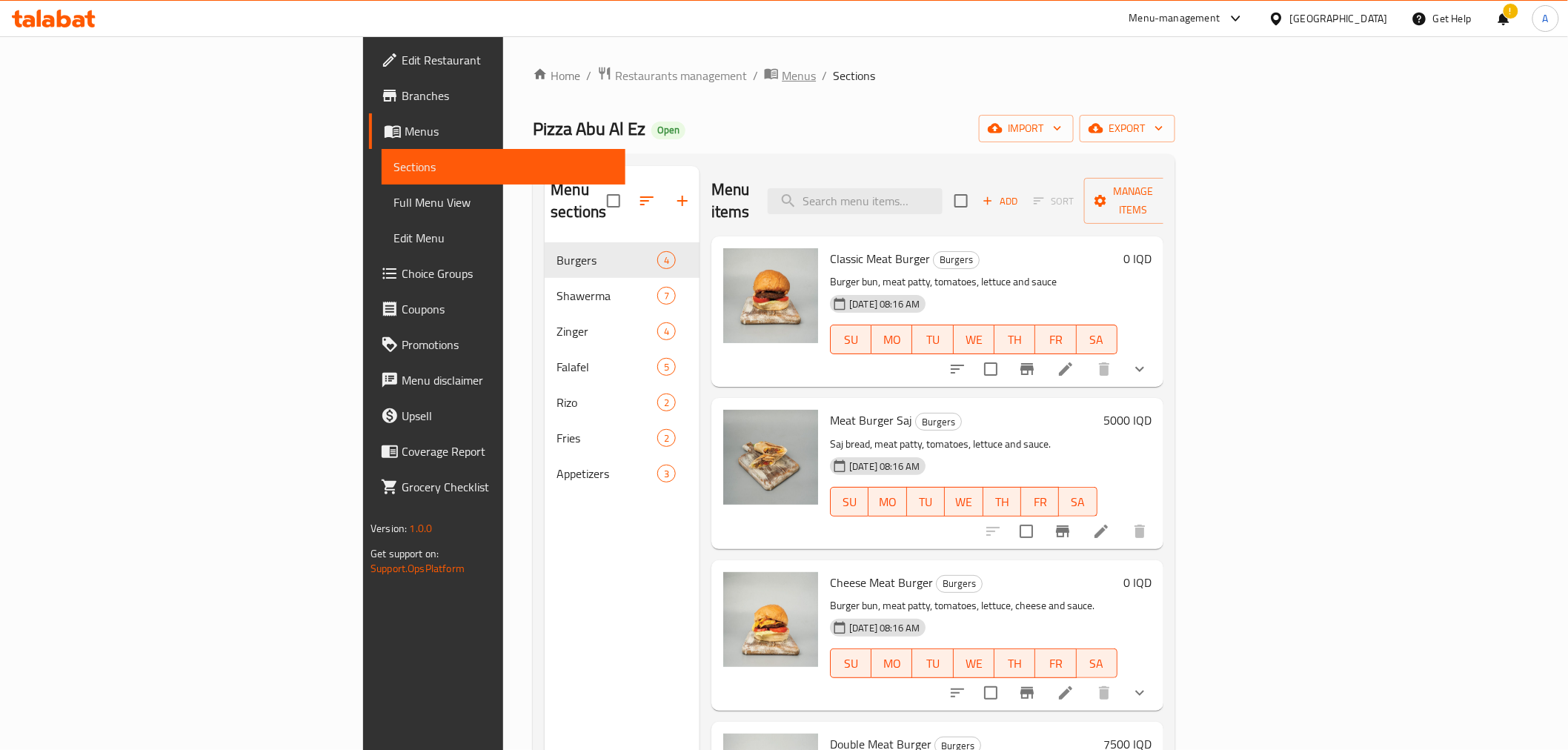
click at [782, 79] on span "Menus" at bounding box center [799, 76] width 34 height 18
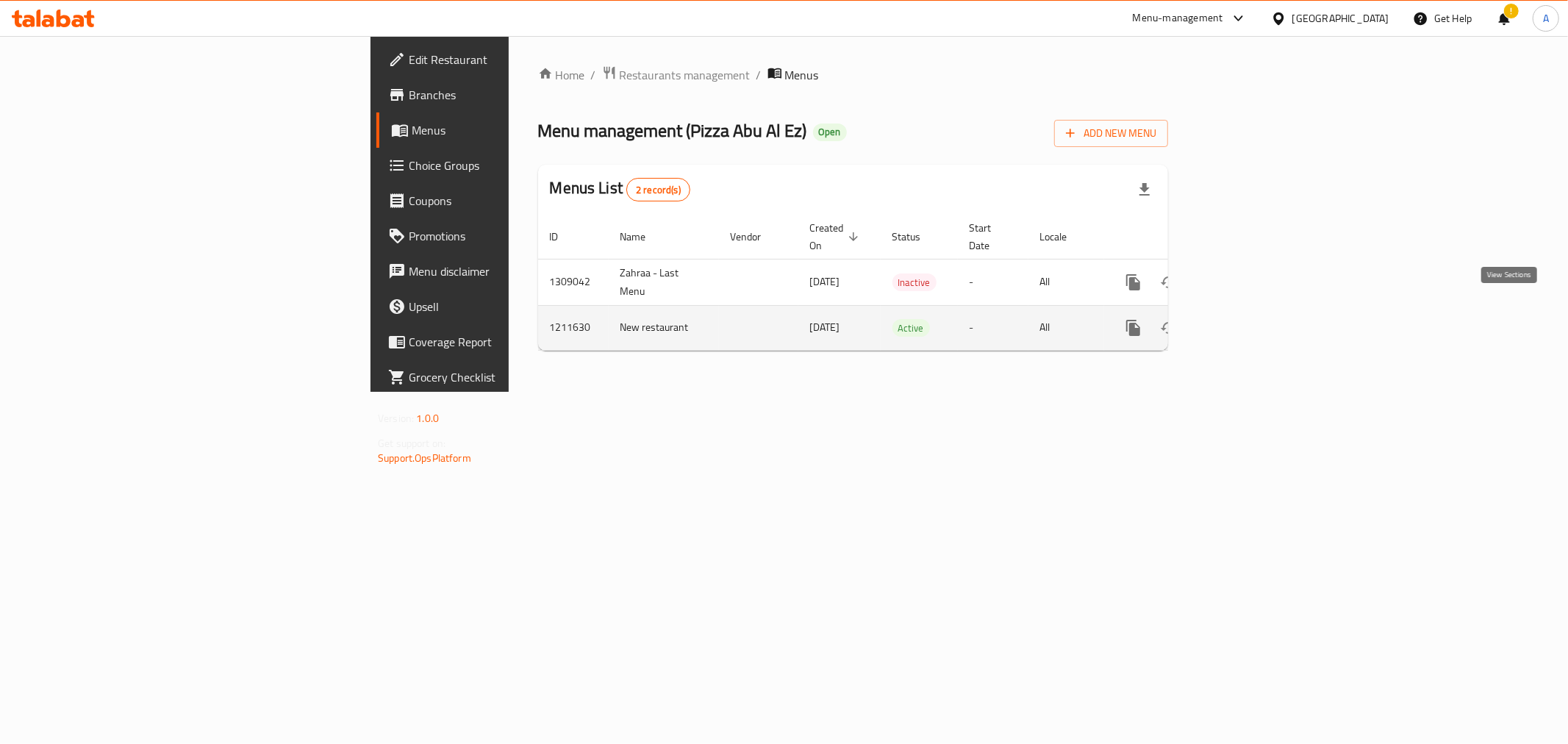
click at [1257, 310] on link "enhanced table" at bounding box center [1240, 327] width 35 height 35
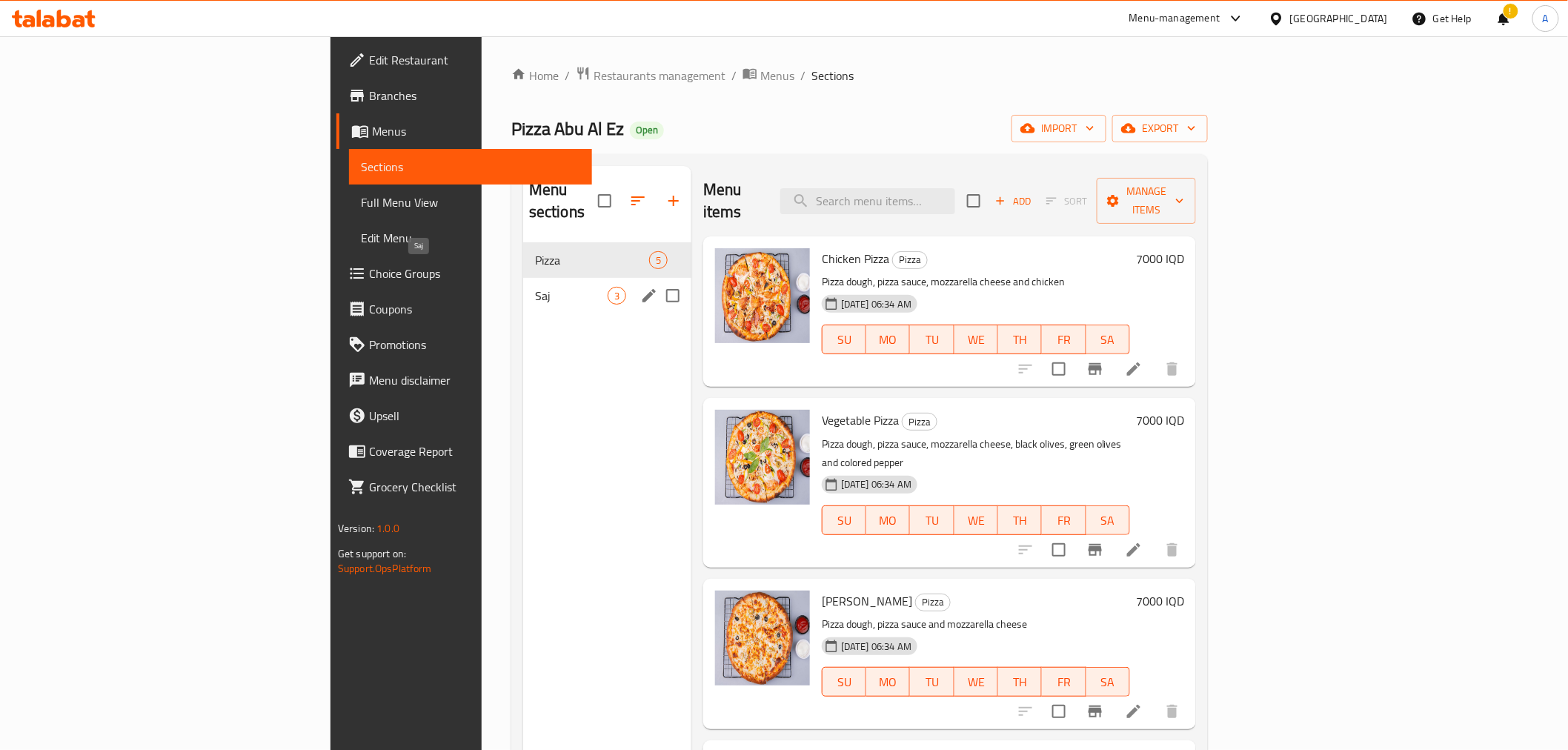
click at [535, 287] on span "Saj" at bounding box center [571, 296] width 72 height 18
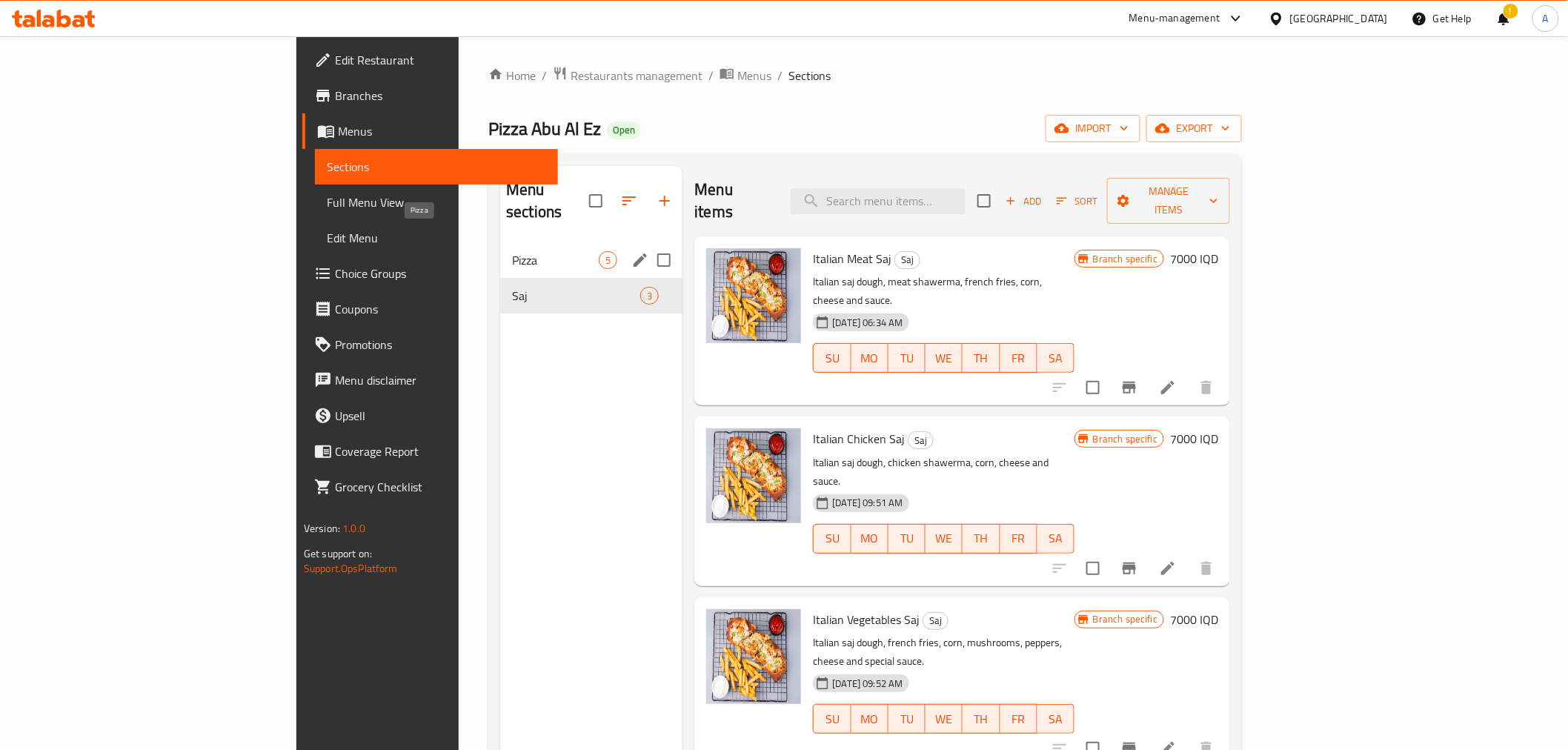
click at [500, 242] on div "Pizza 5" at bounding box center [591, 260] width 182 height 35
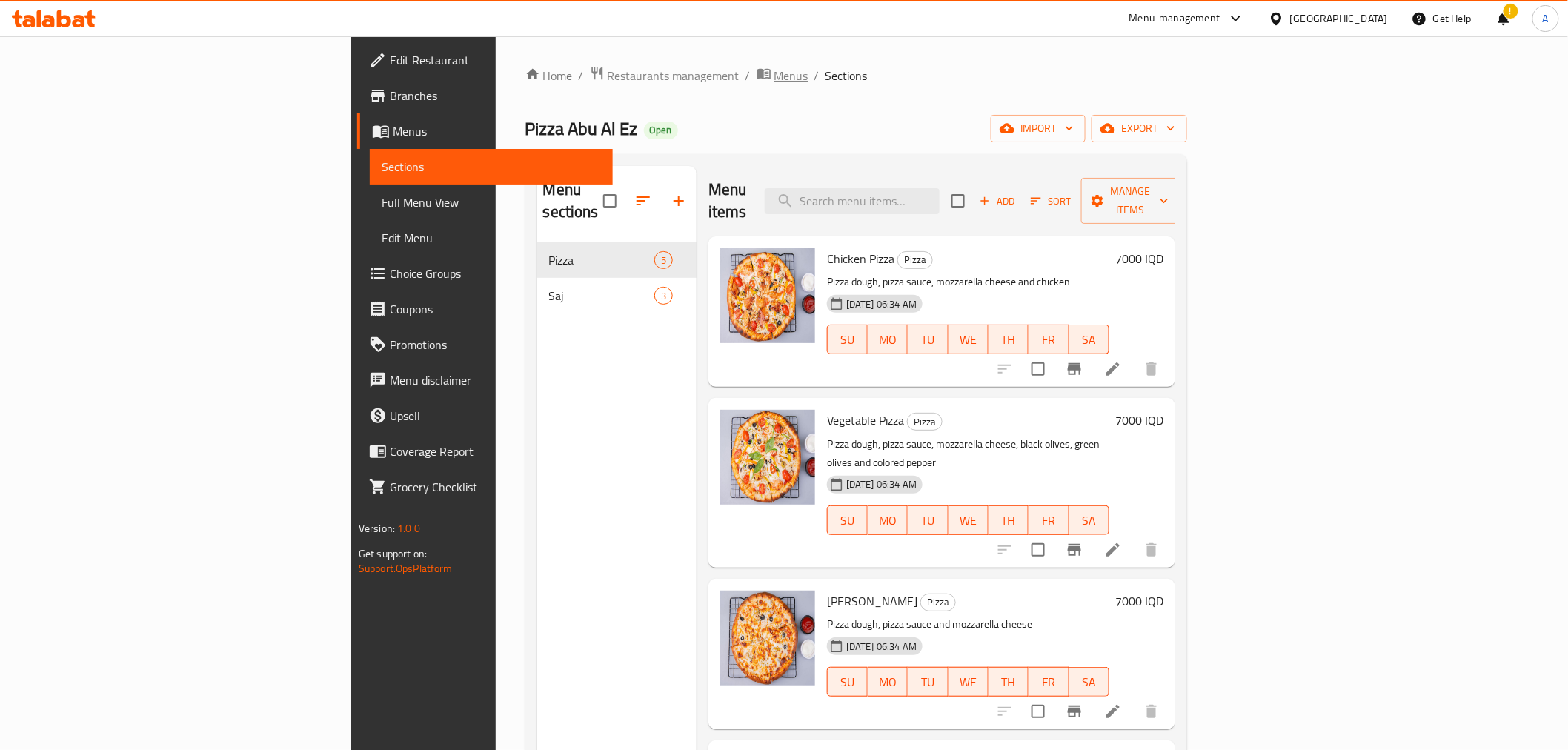
click at [774, 74] on span "Menus" at bounding box center [791, 76] width 34 height 18
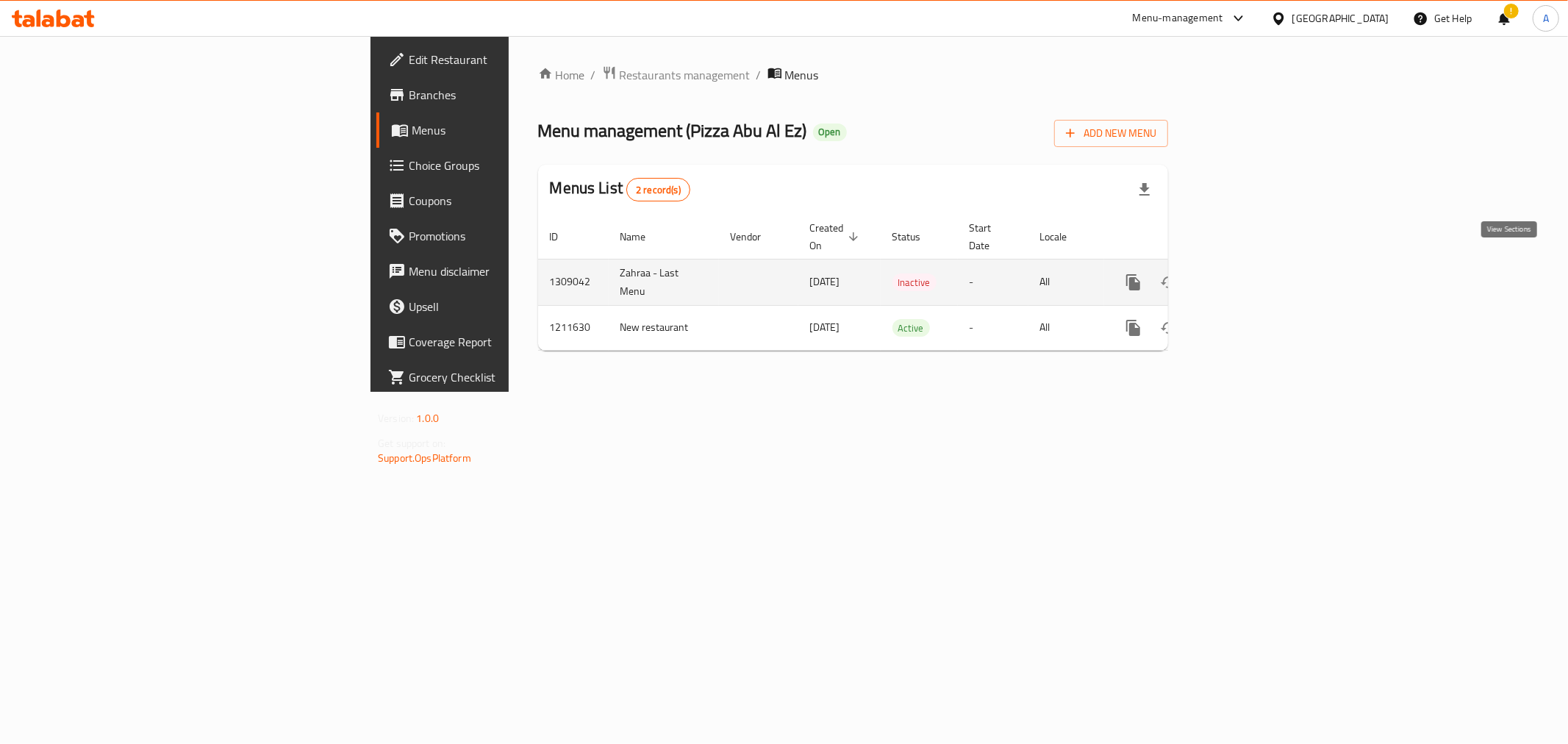
click at [1246, 276] on icon "enhanced table" at bounding box center [1239, 282] width 13 height 13
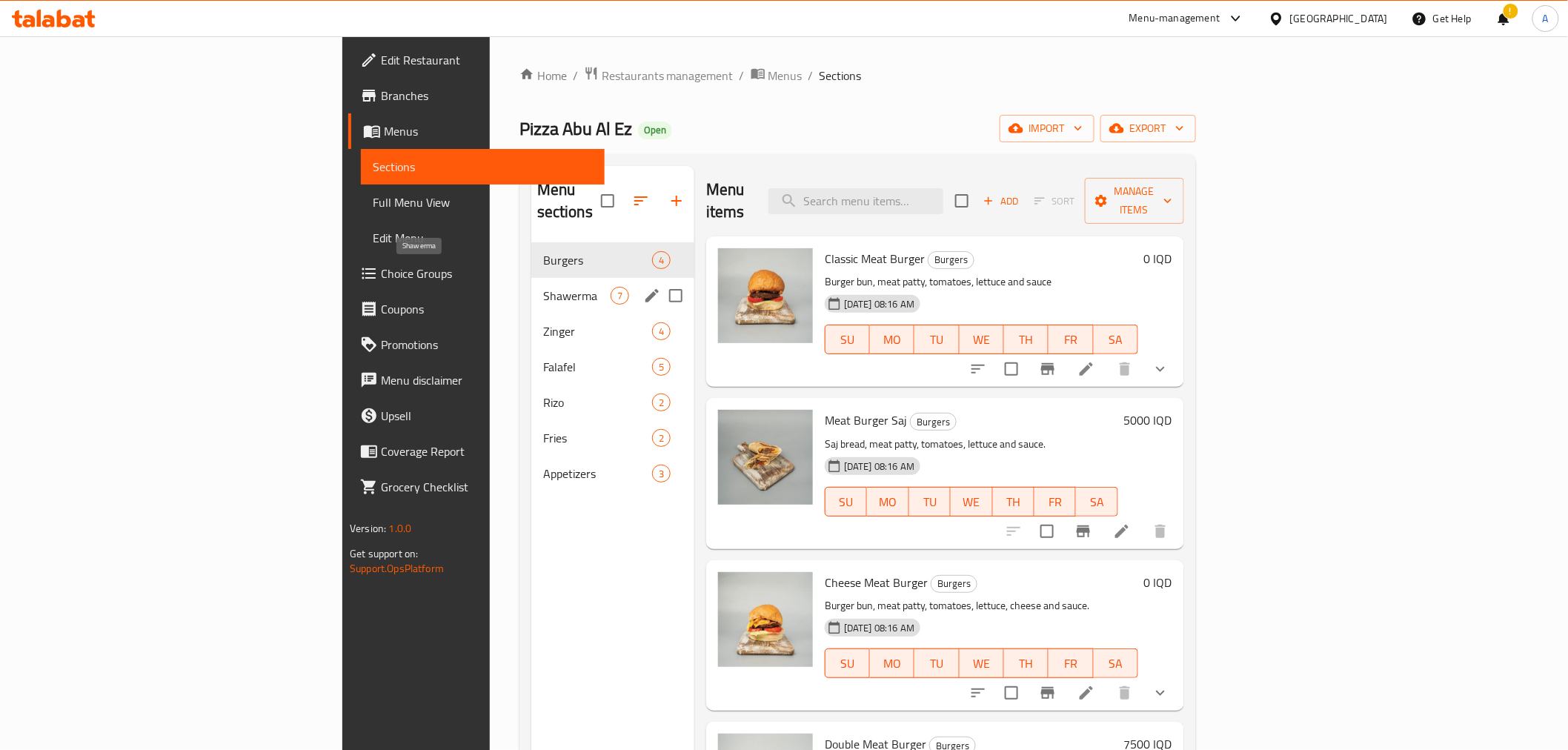
click at [543, 287] on span "Shawerma" at bounding box center [577, 296] width 68 height 18
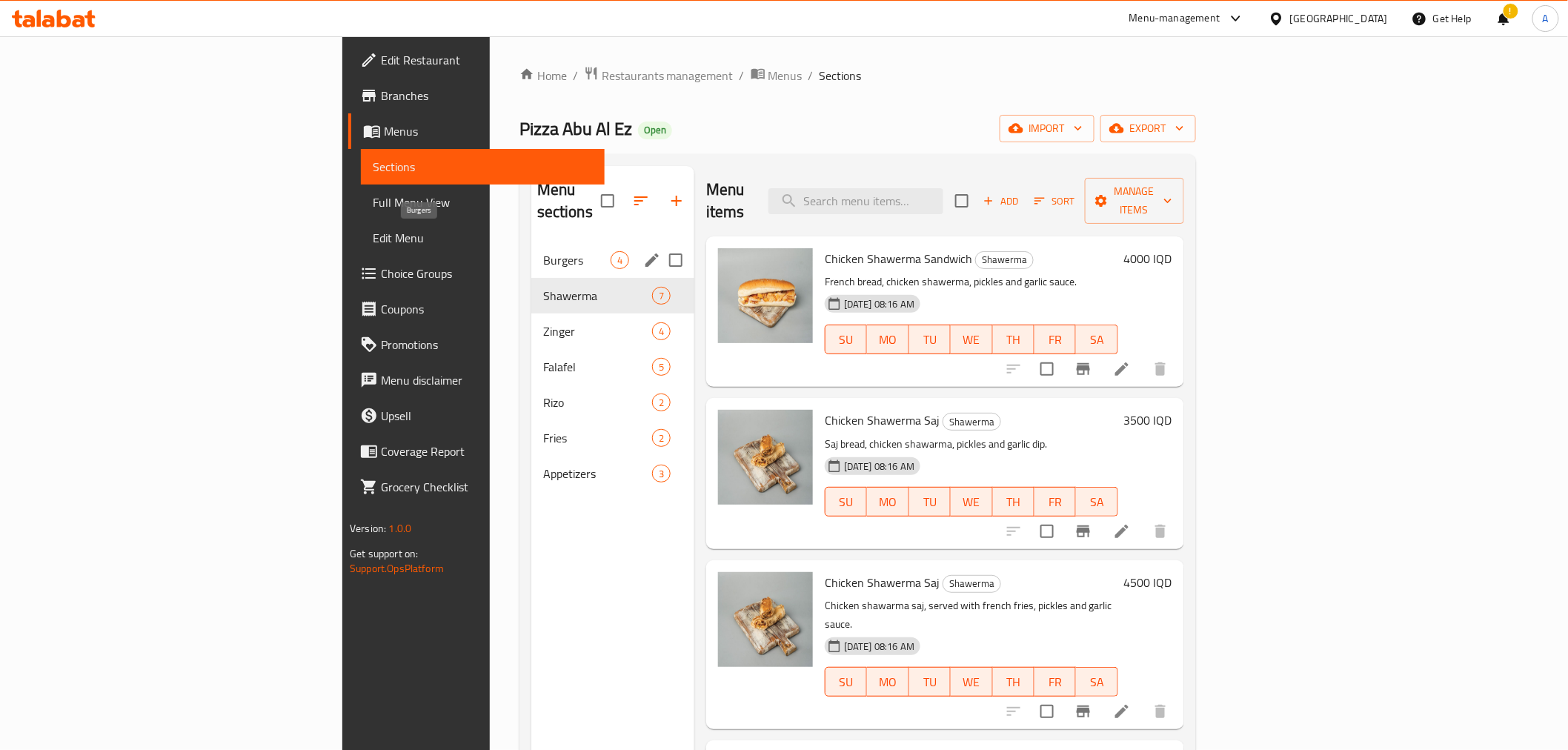
click at [543, 251] on span "Burgers" at bounding box center [577, 260] width 68 height 18
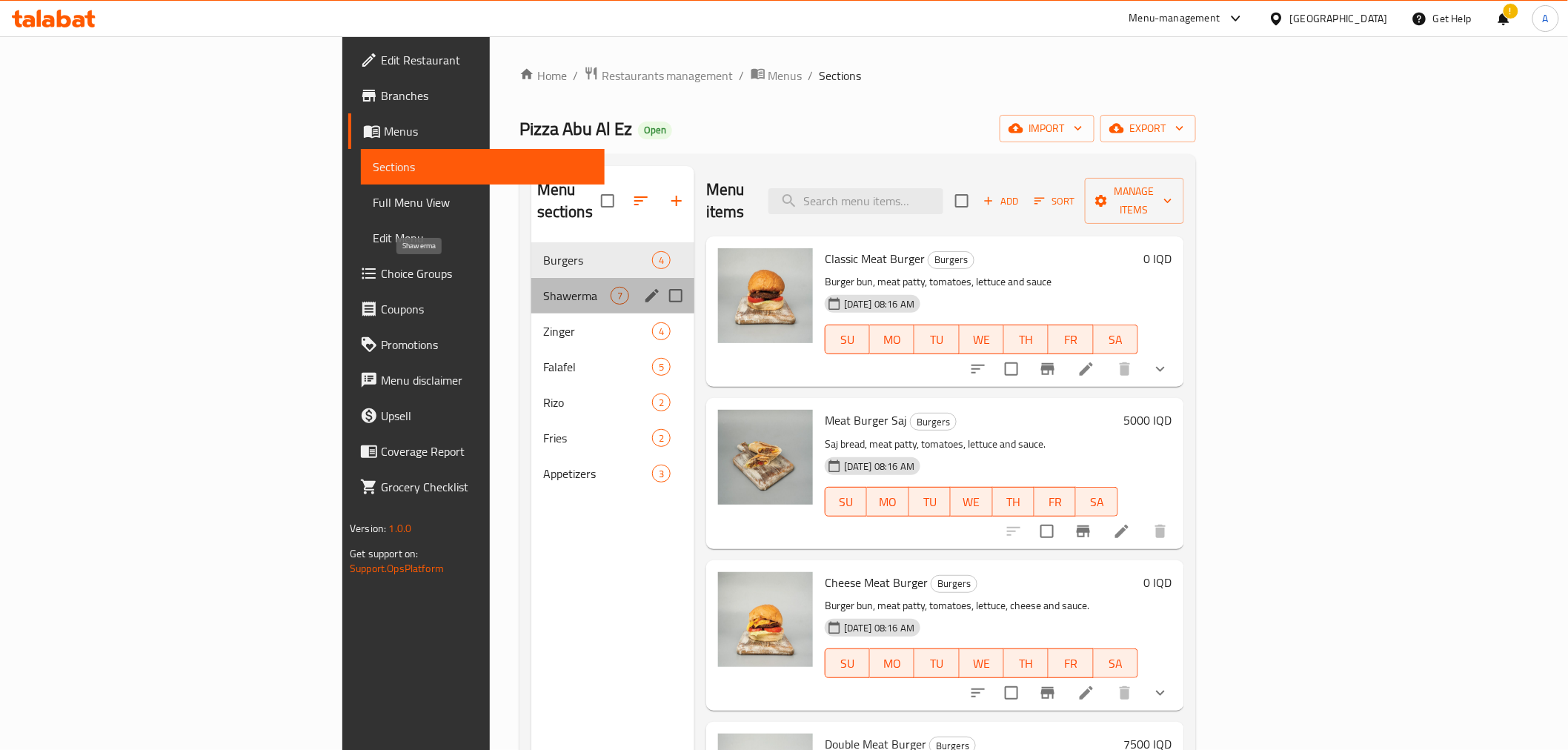
click at [543, 287] on span "Shawerma" at bounding box center [577, 296] width 68 height 18
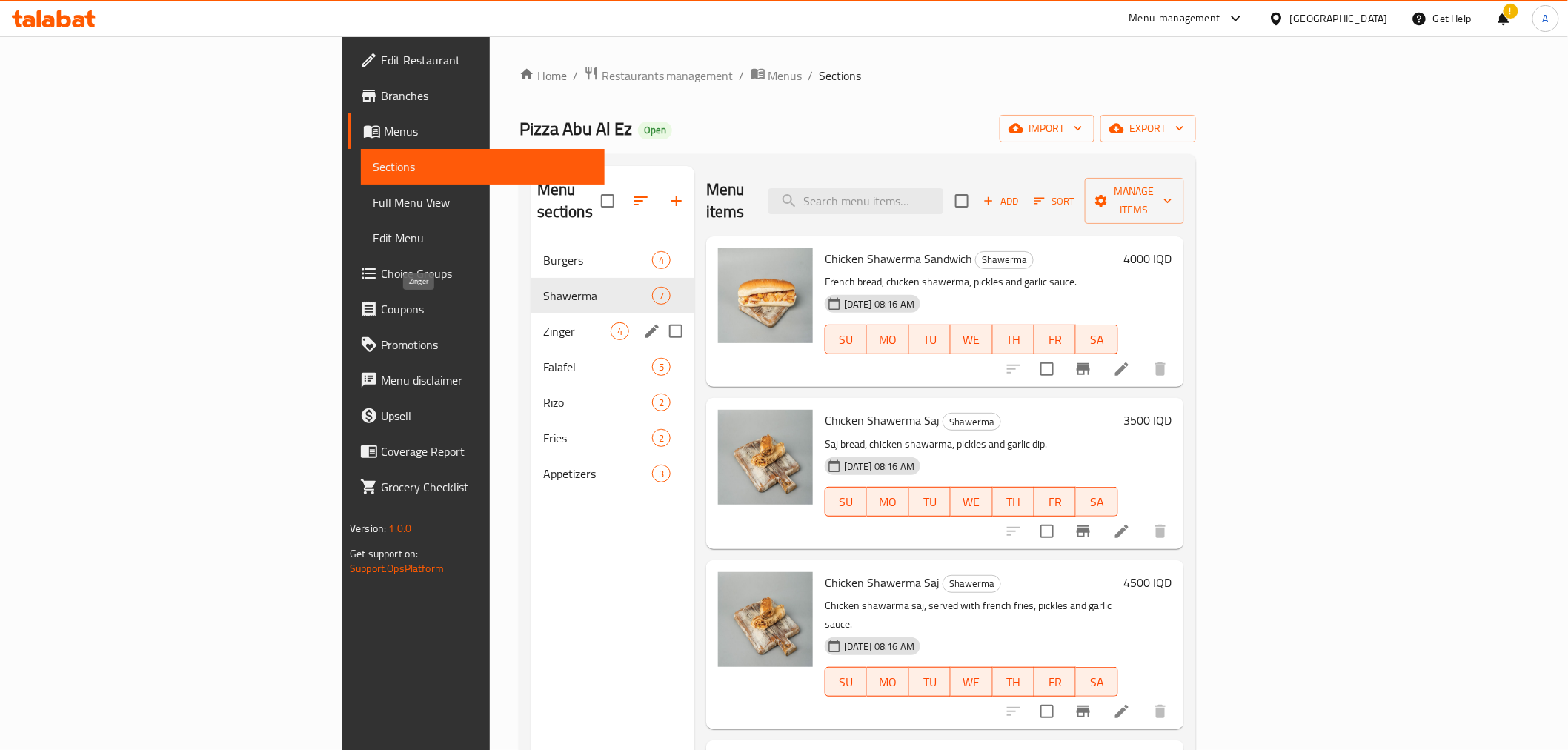
click at [543, 322] on span "Zinger" at bounding box center [577, 331] width 68 height 18
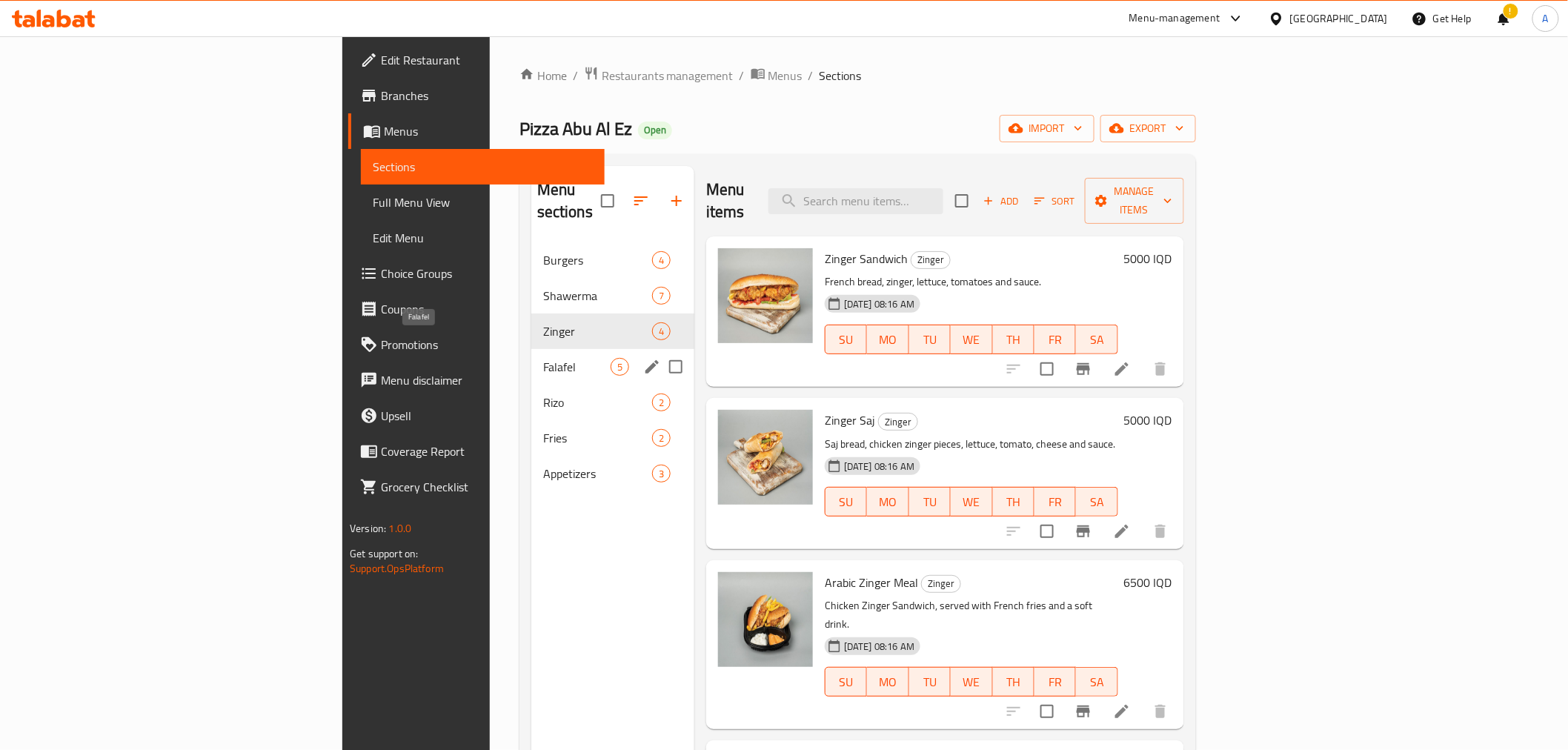
click at [543, 357] on span "Falafel" at bounding box center [577, 366] width 68 height 18
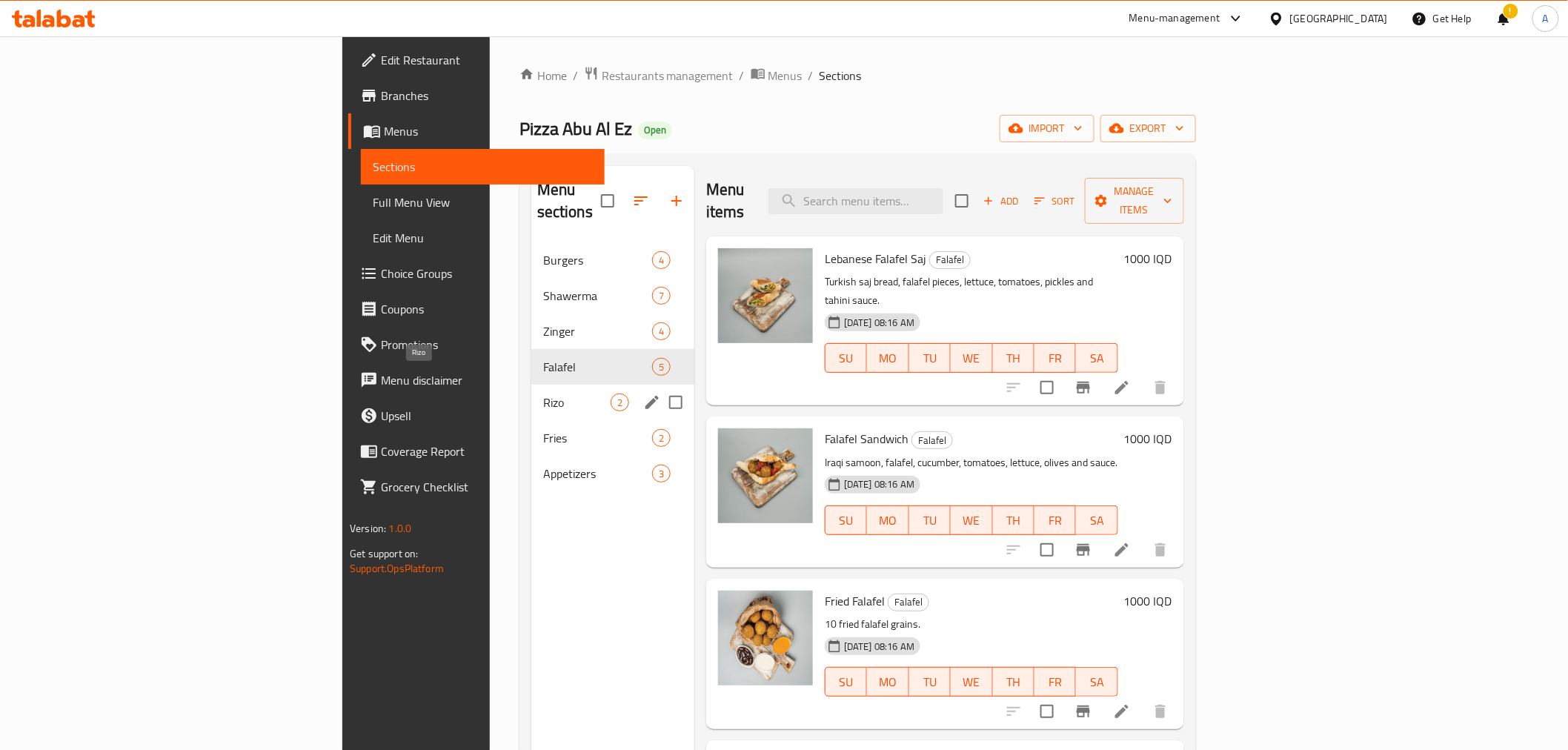
click at [543, 393] on span "Rizo" at bounding box center [577, 402] width 68 height 18
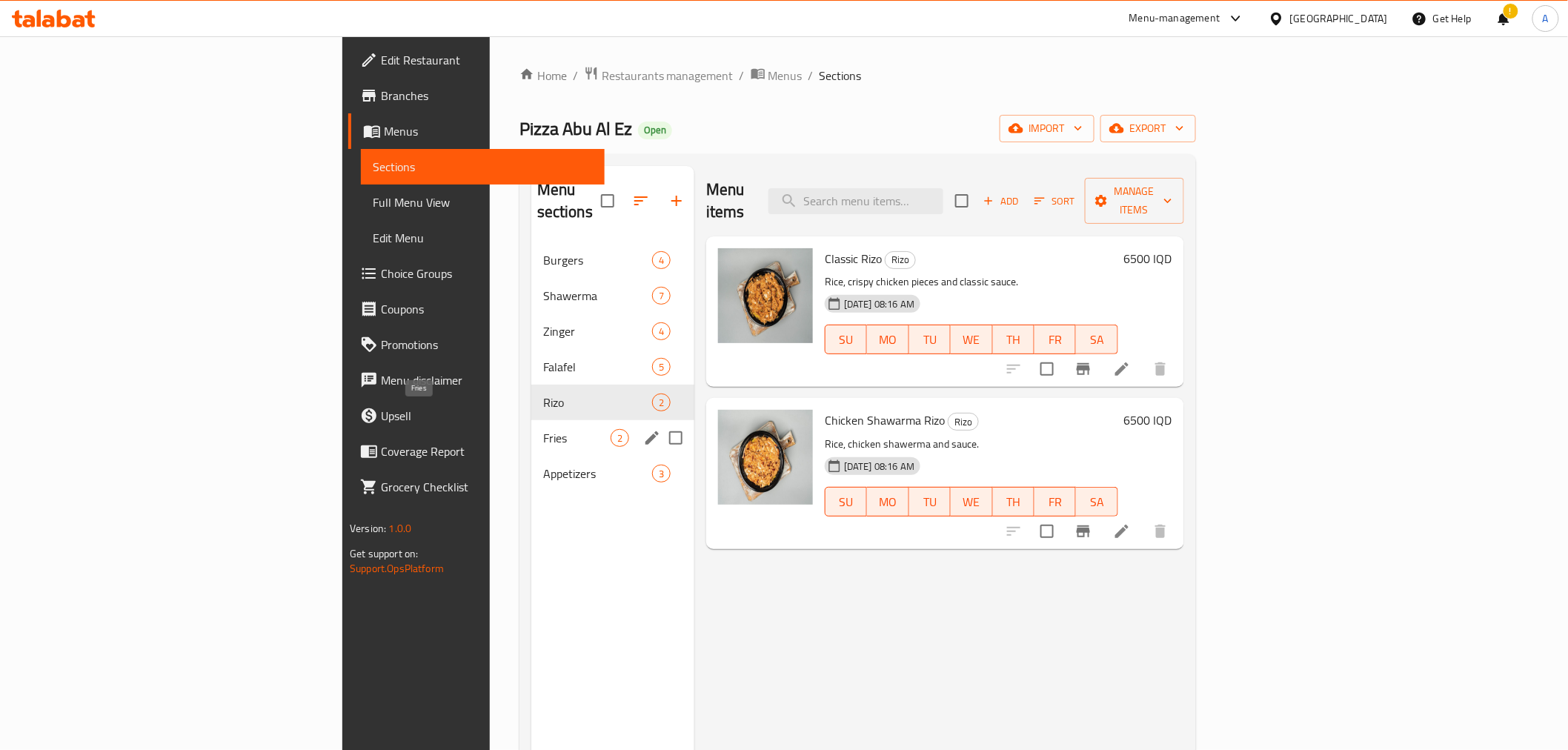
click at [543, 429] on span "Fries" at bounding box center [577, 438] width 68 height 18
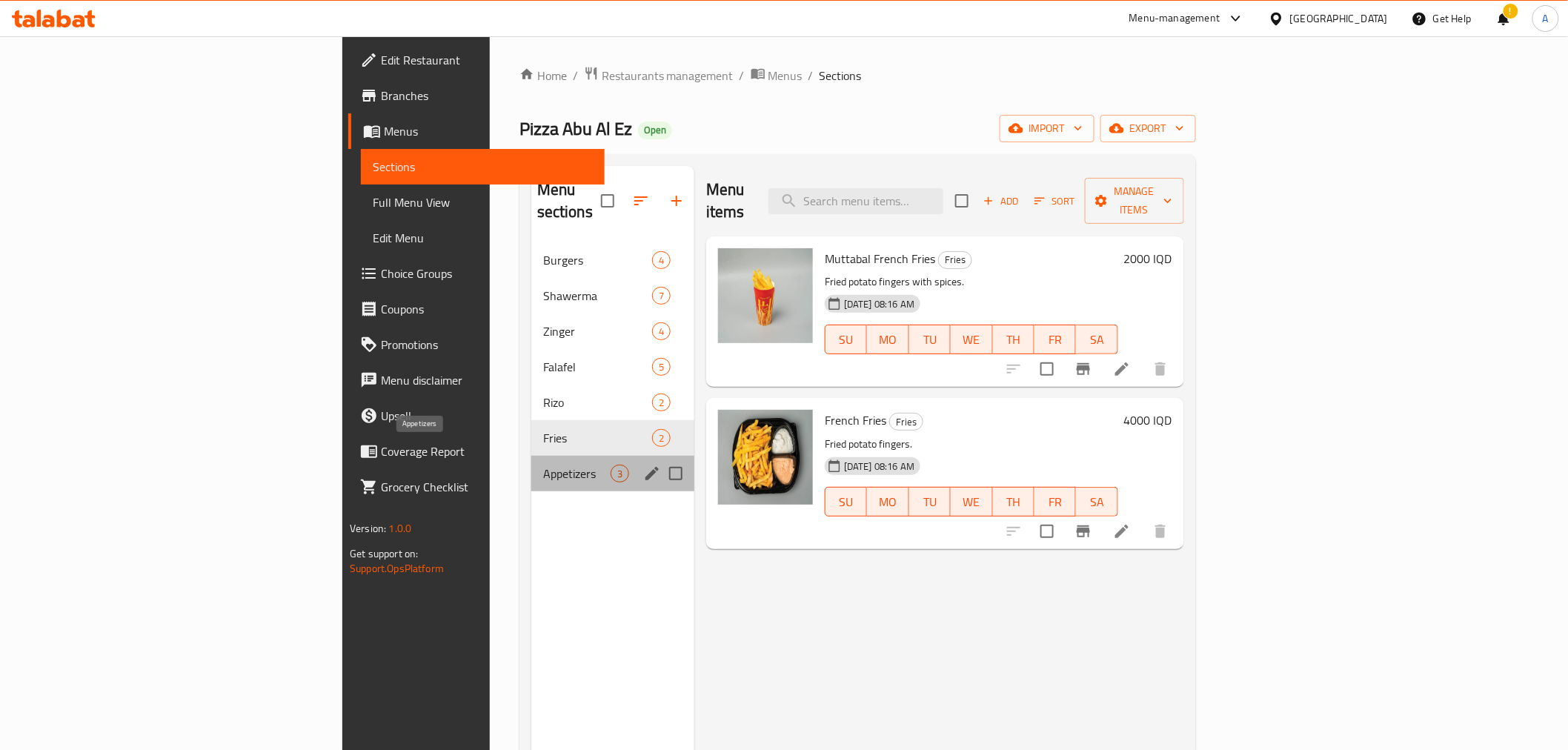
click at [543, 465] on span "Appetizers" at bounding box center [577, 474] width 68 height 18
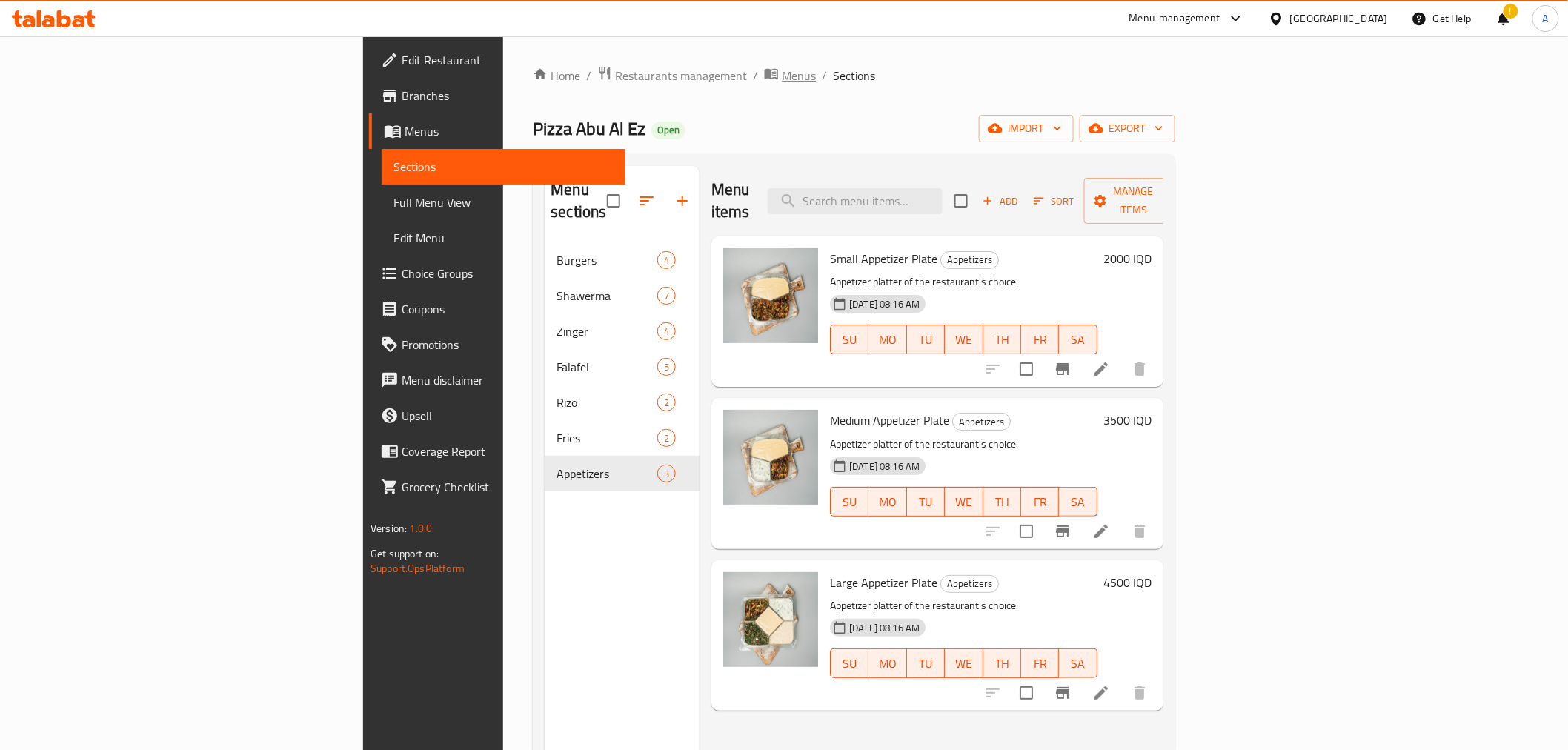
click at [782, 70] on span "Menus" at bounding box center [799, 76] width 34 height 18
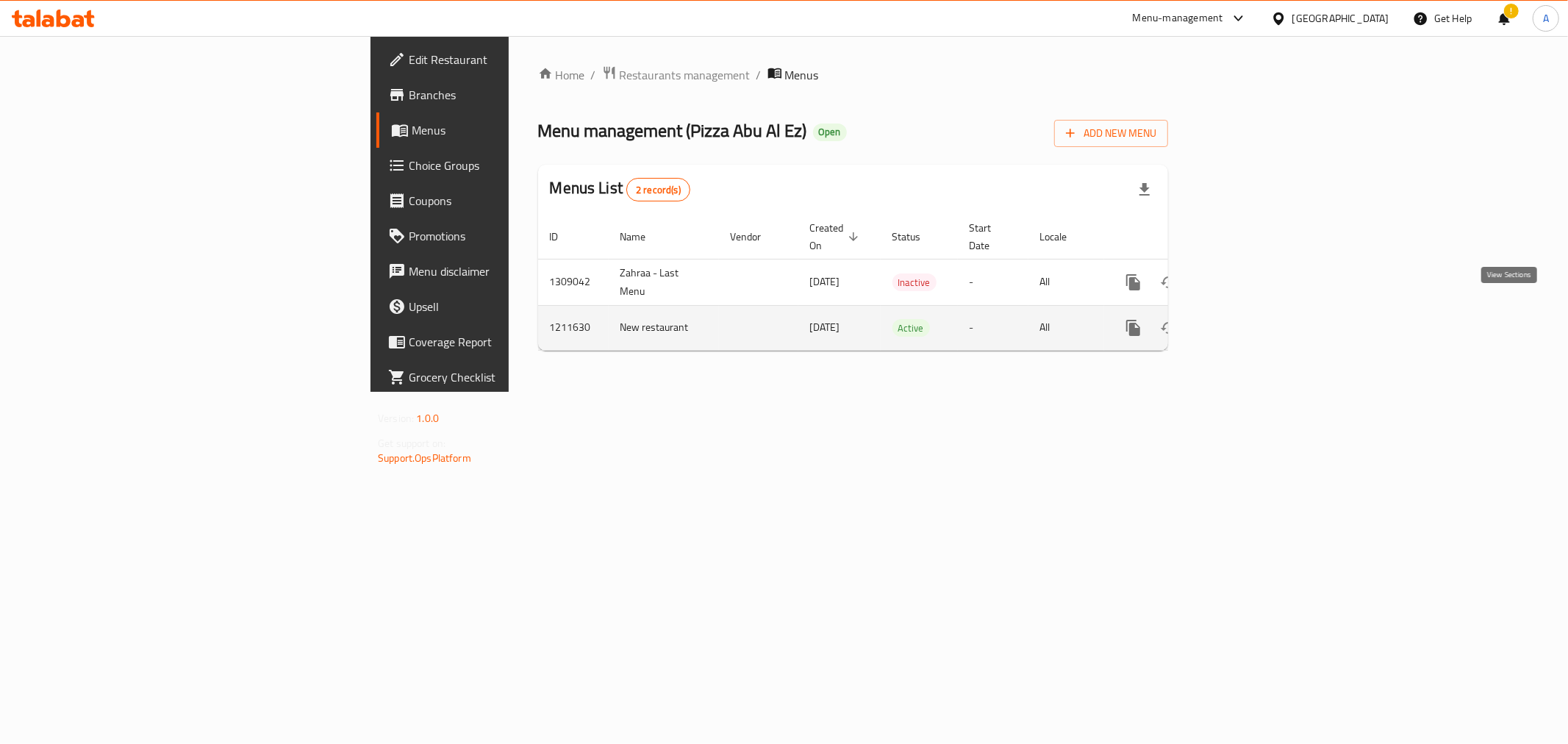
click at [1248, 319] on icon "enhanced table" at bounding box center [1240, 327] width 17 height 17
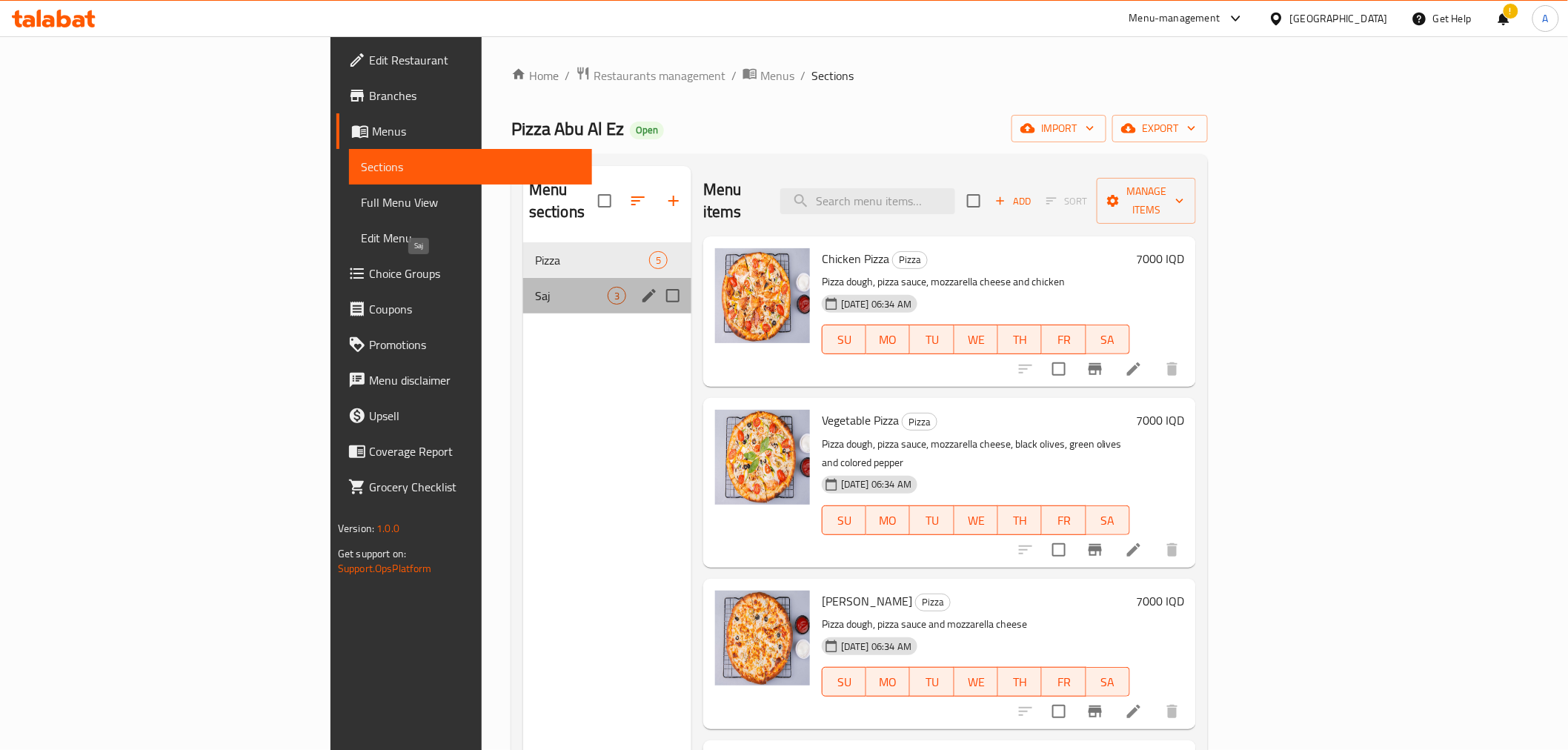
click at [535, 287] on span "Saj" at bounding box center [571, 296] width 72 height 18
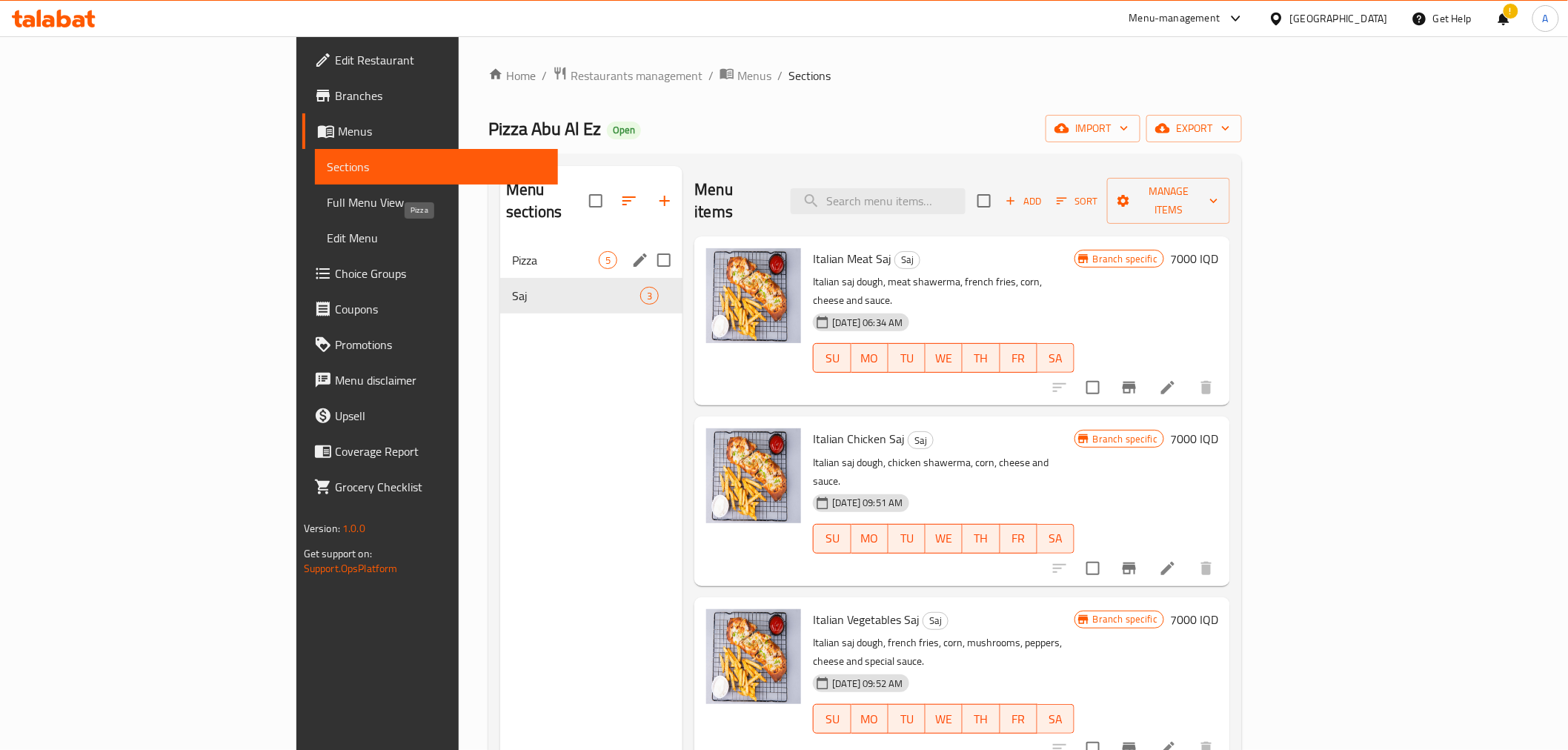
click at [512, 251] on span "Pizza" at bounding box center [556, 260] width 86 height 18
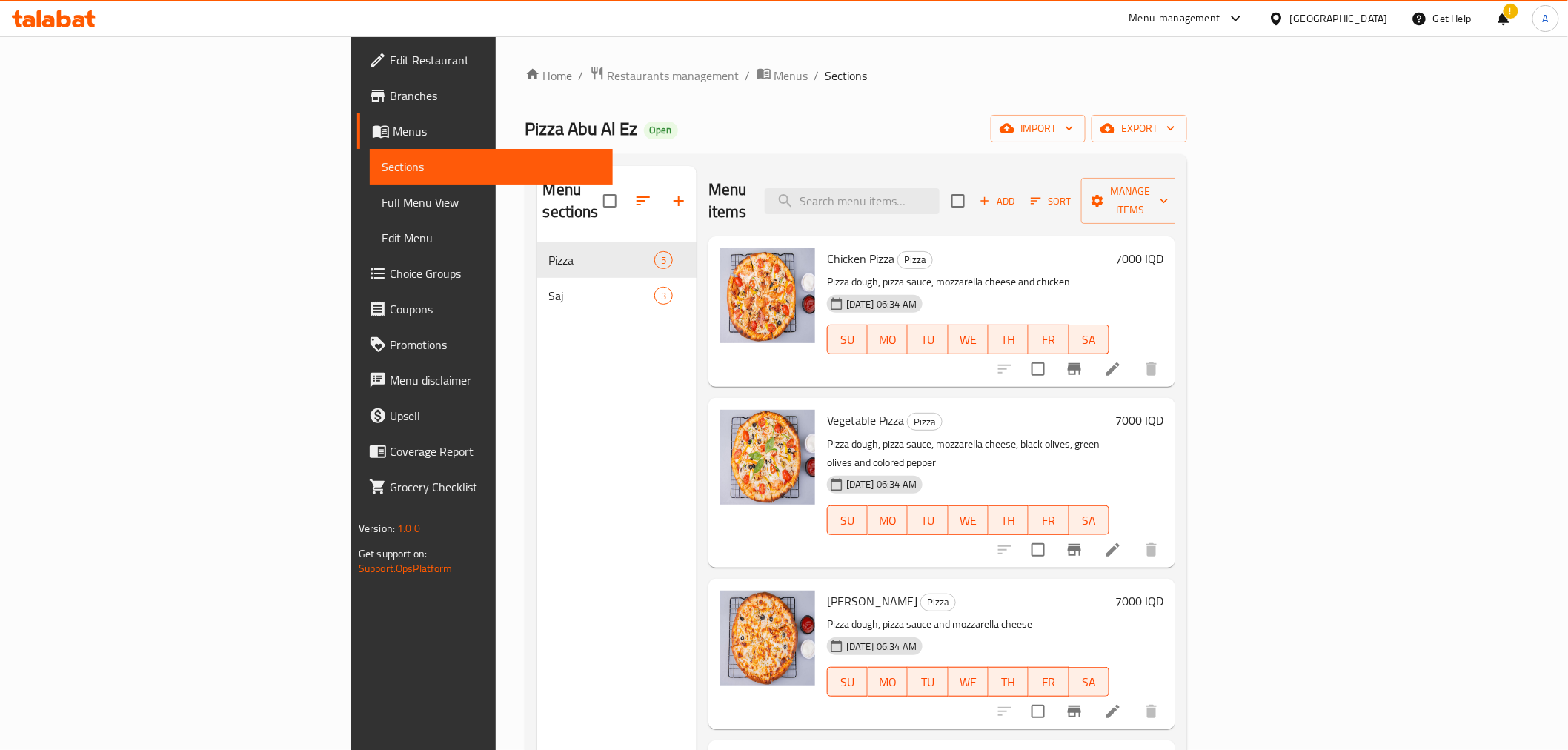
click at [1109, 409] on h6 "Vegetable Pizza Pizza" at bounding box center [968, 420] width 283 height 21
click at [537, 308] on div "Menu sections Pizza 5 Saj 3" at bounding box center [616, 541] width 159 height 750
click at [537, 285] on div "Saj 3" at bounding box center [616, 296] width 159 height 35
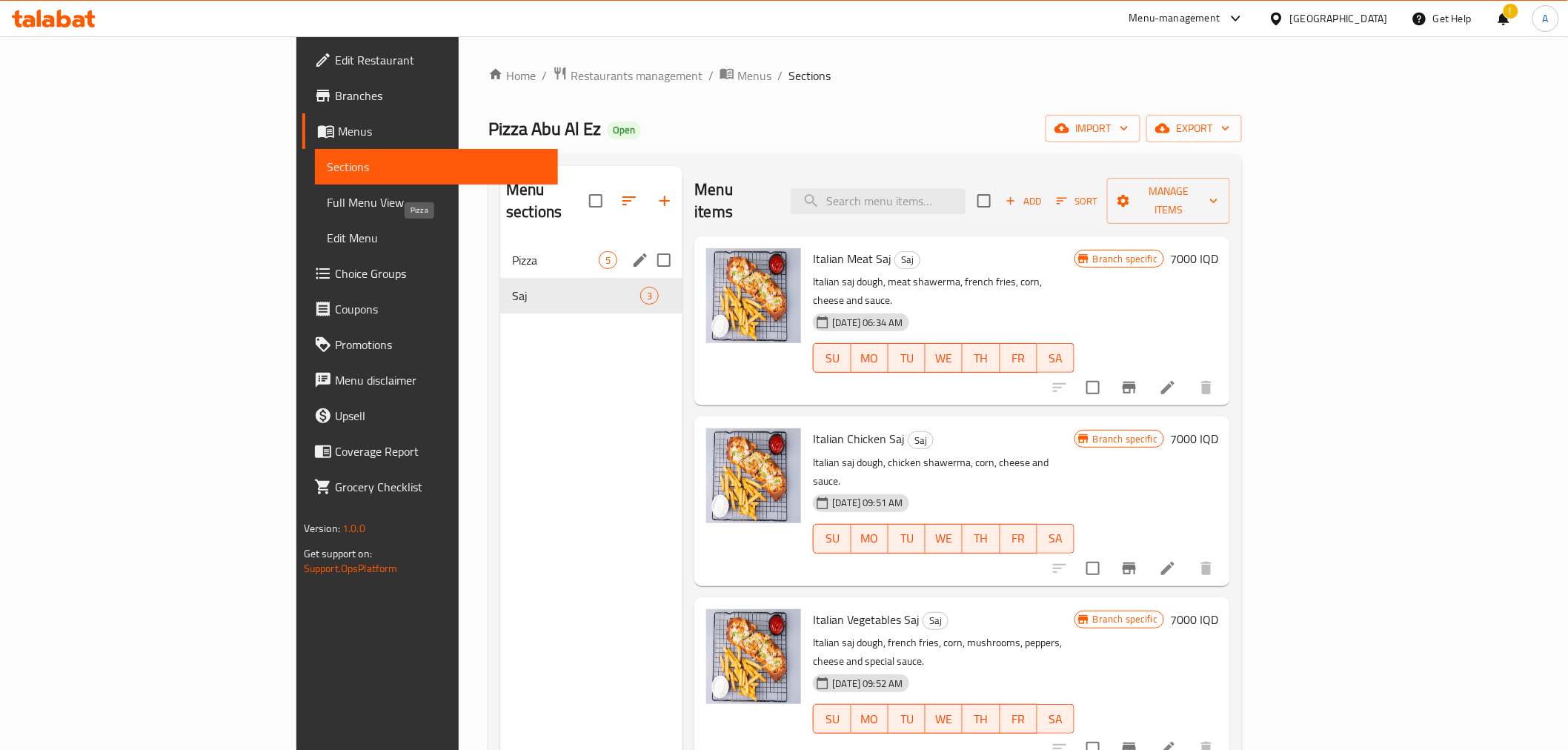
click at [512, 251] on span "Pizza" at bounding box center [556, 260] width 86 height 18
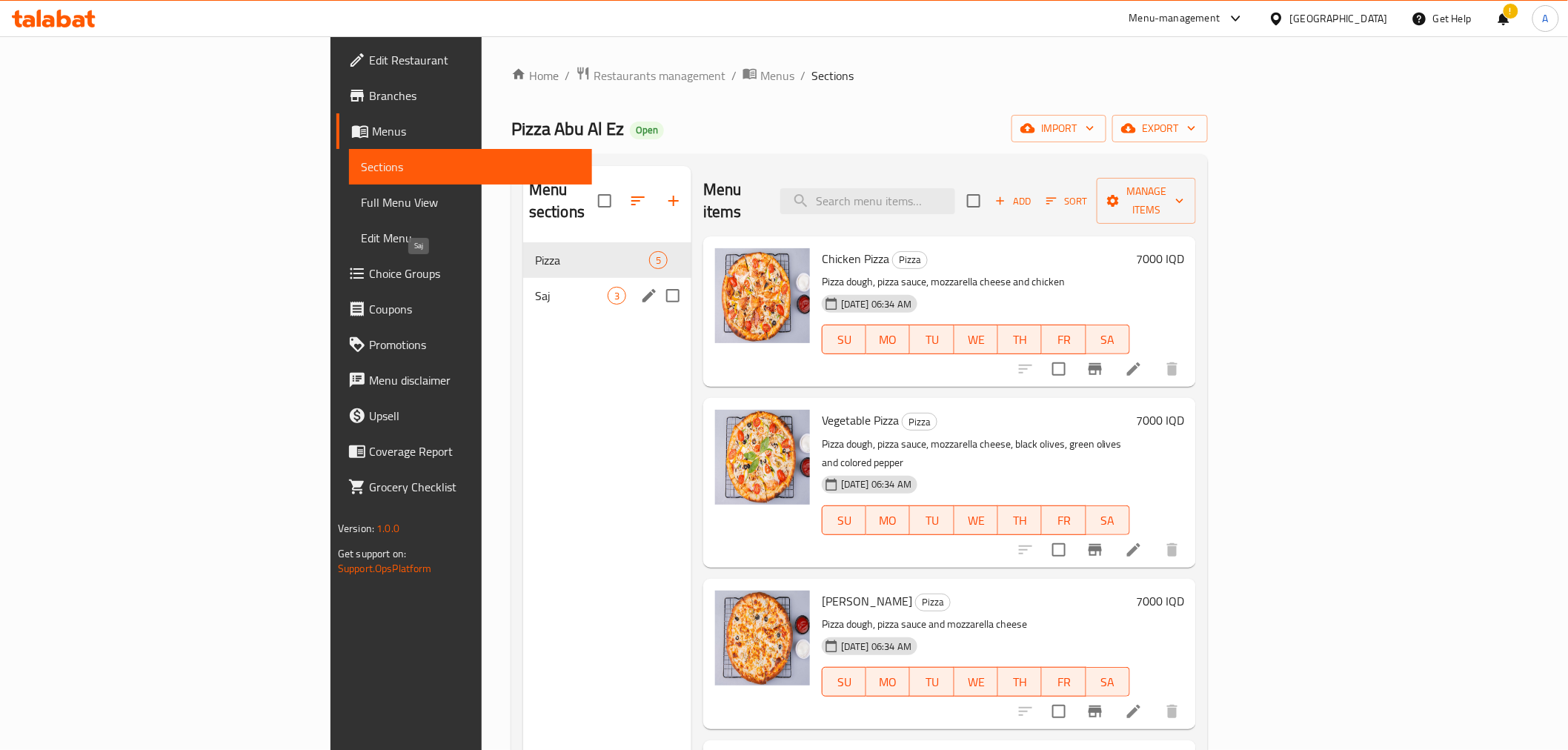
click at [535, 287] on span "Saj" at bounding box center [571, 296] width 72 height 18
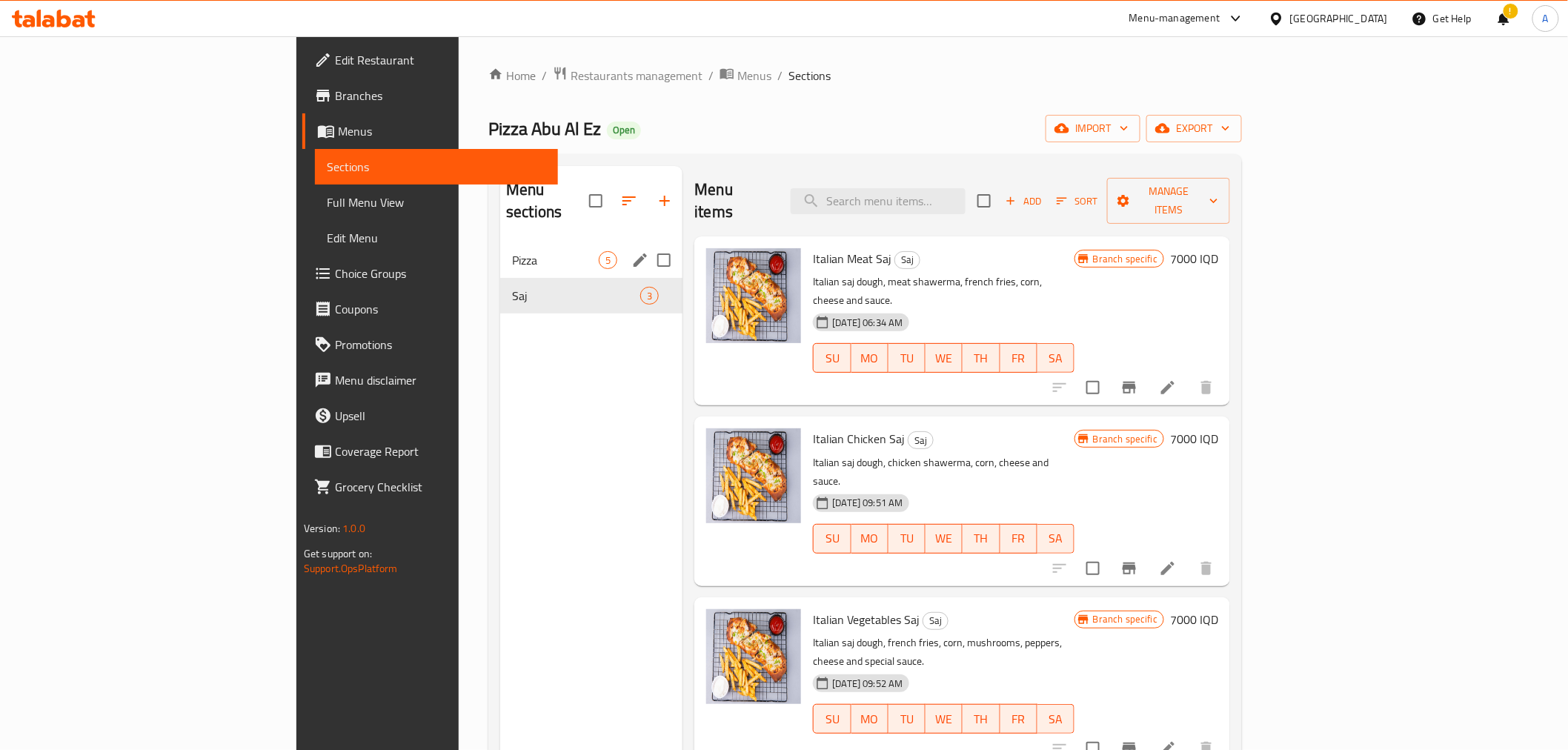
click at [500, 247] on div "Pizza 5" at bounding box center [591, 260] width 182 height 35
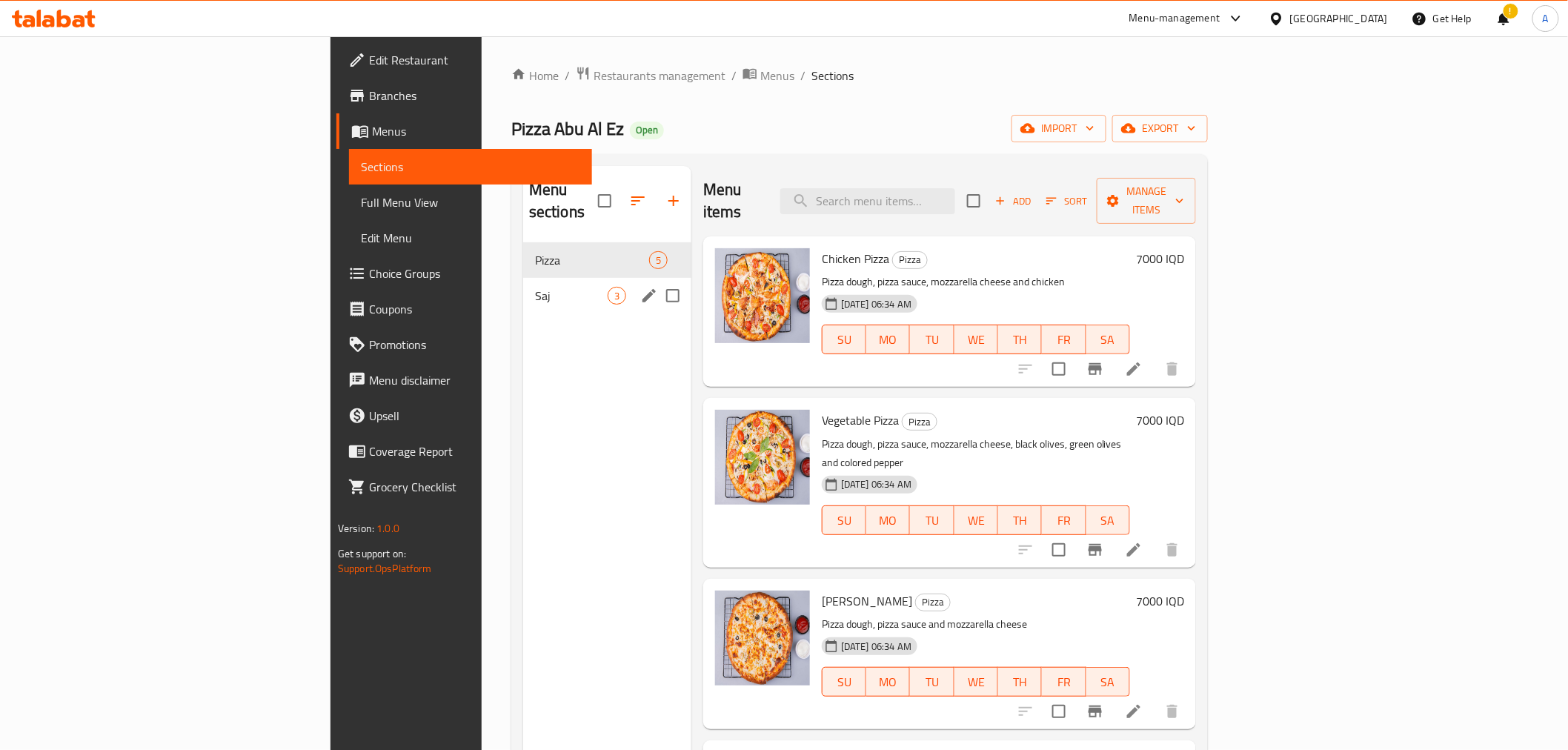
click at [535, 287] on span "Saj" at bounding box center [571, 296] width 72 height 18
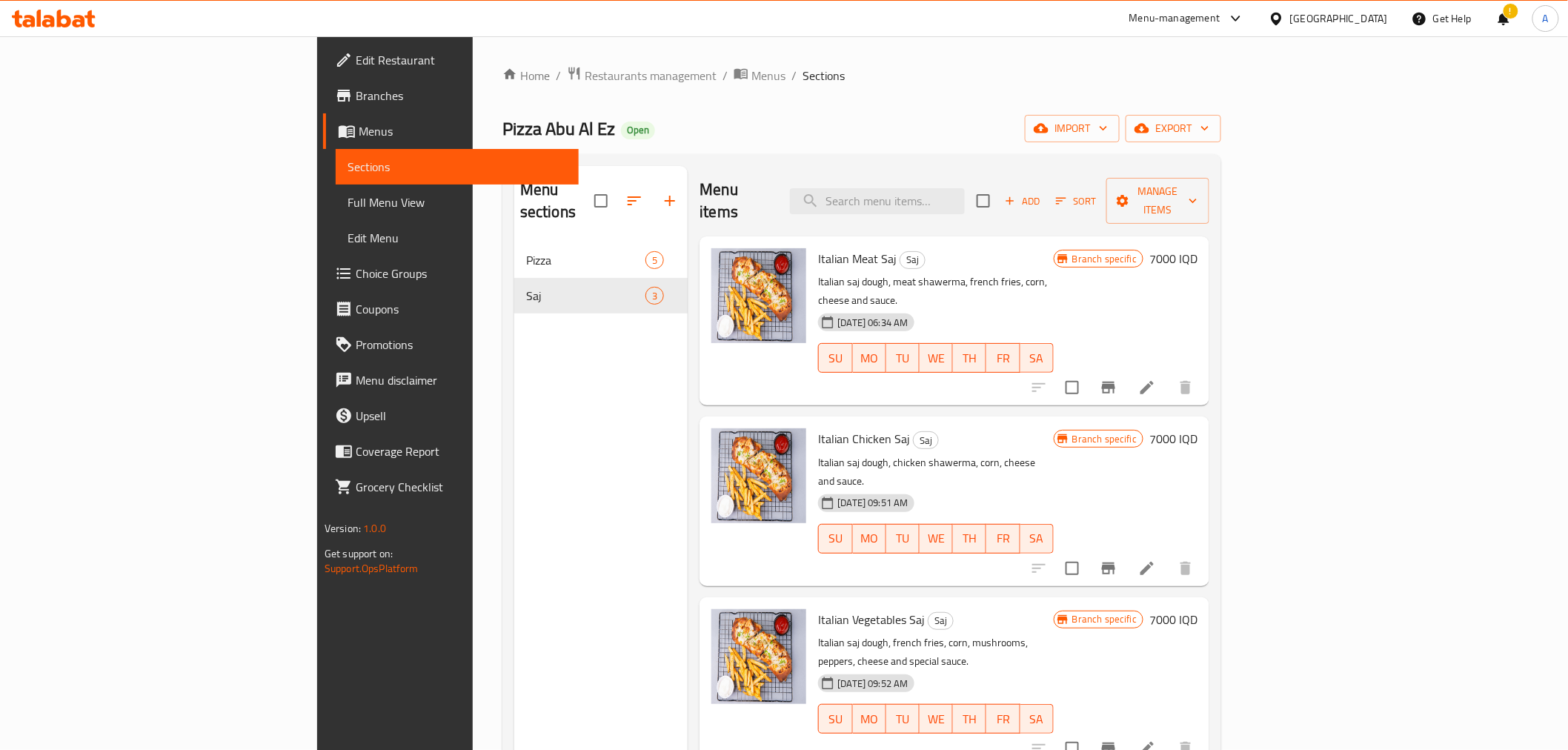
click at [514, 236] on nav "Pizza 5 Saj 3" at bounding box center [601, 277] width 174 height 83
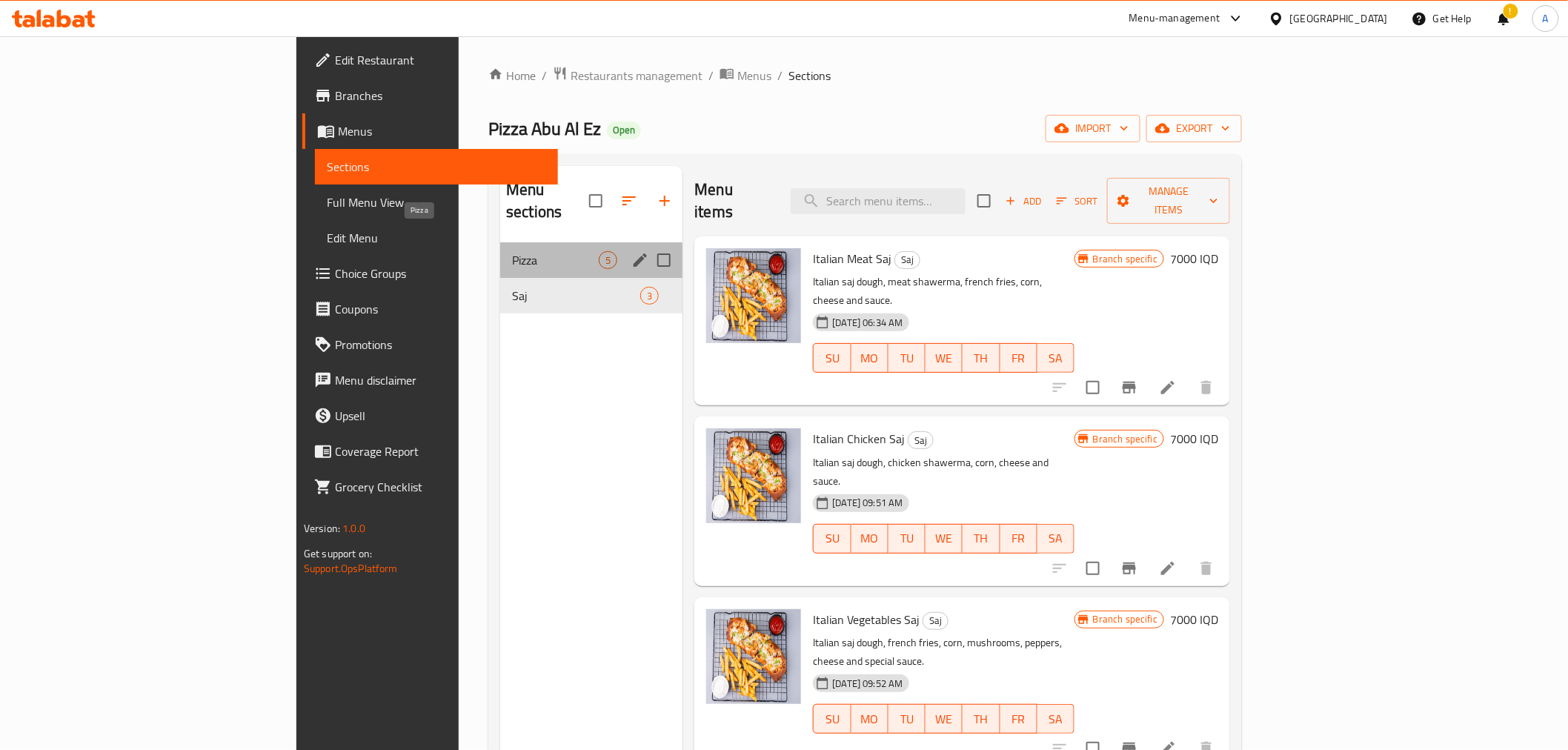
click at [512, 251] on span "Pizza" at bounding box center [556, 260] width 86 height 18
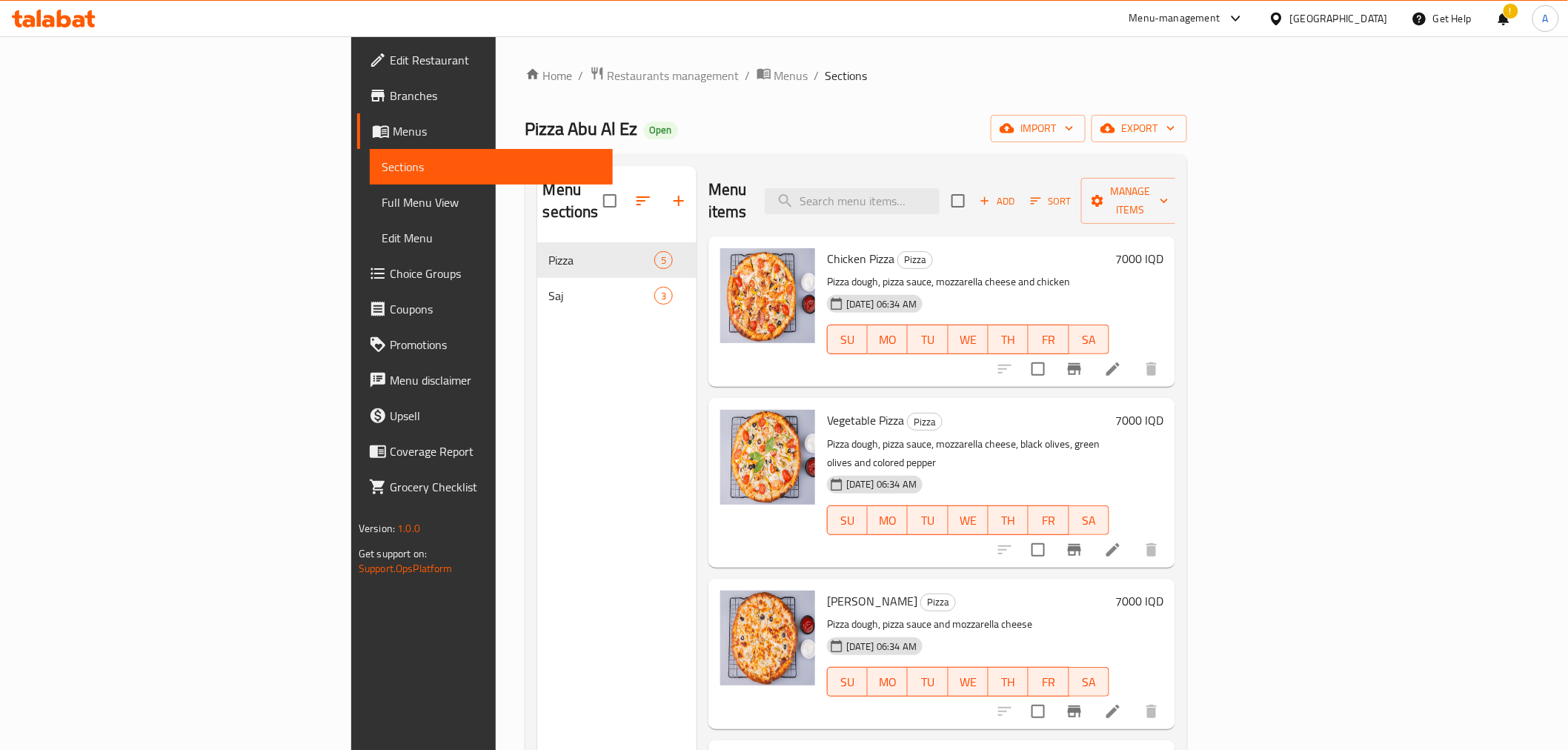
click at [390, 99] on span "Branches" at bounding box center [496, 95] width 211 height 18
